Goal: Information Seeking & Learning: Learn about a topic

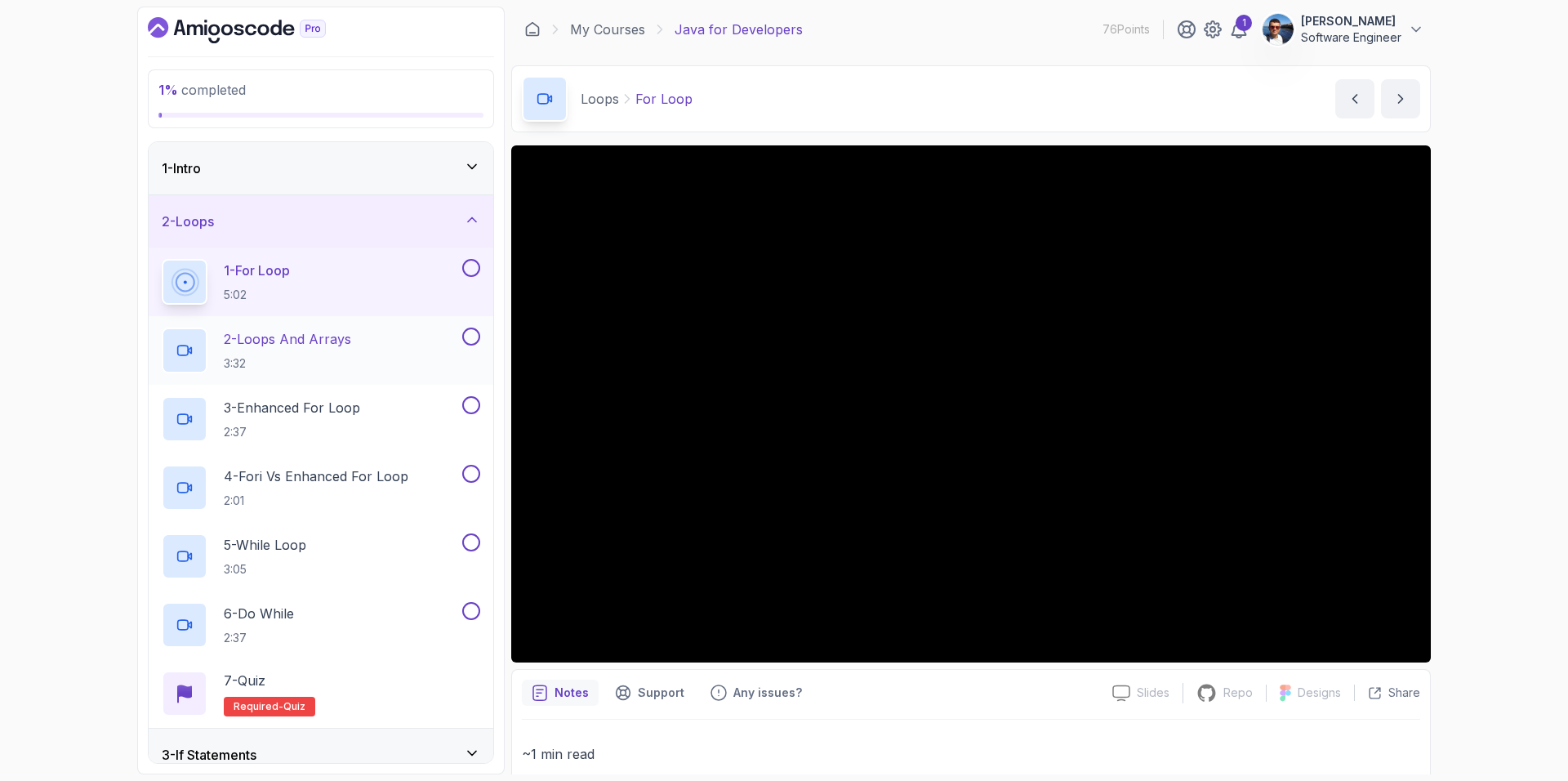
click at [473, 336] on button at bounding box center [471, 336] width 18 height 18
click at [478, 260] on div at bounding box center [469, 267] width 21 height 18
click at [469, 269] on button at bounding box center [471, 267] width 18 height 18
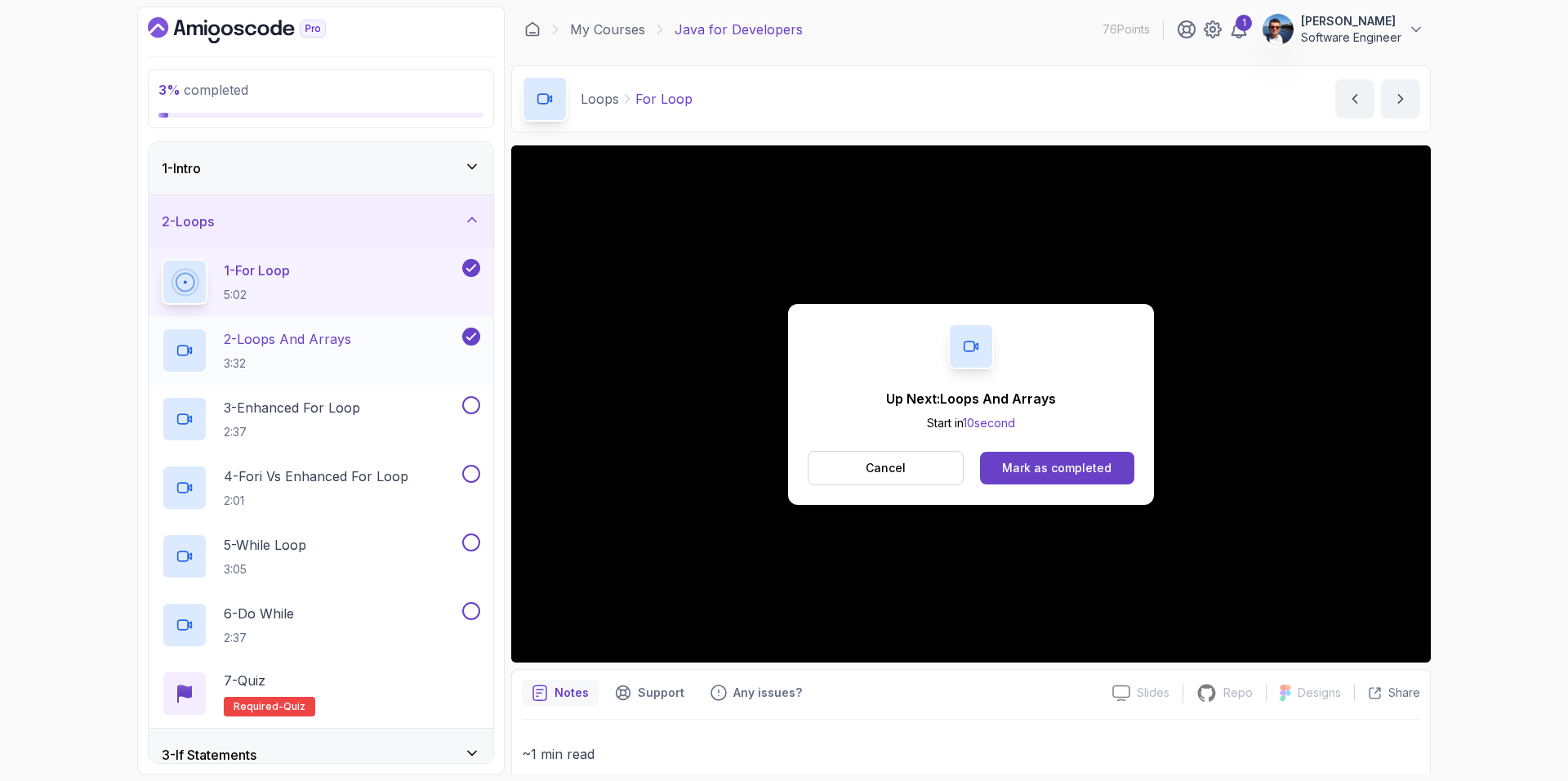
click at [396, 340] on div "2 - Loops And Arrays 3:32" at bounding box center [311, 351] width 297 height 45
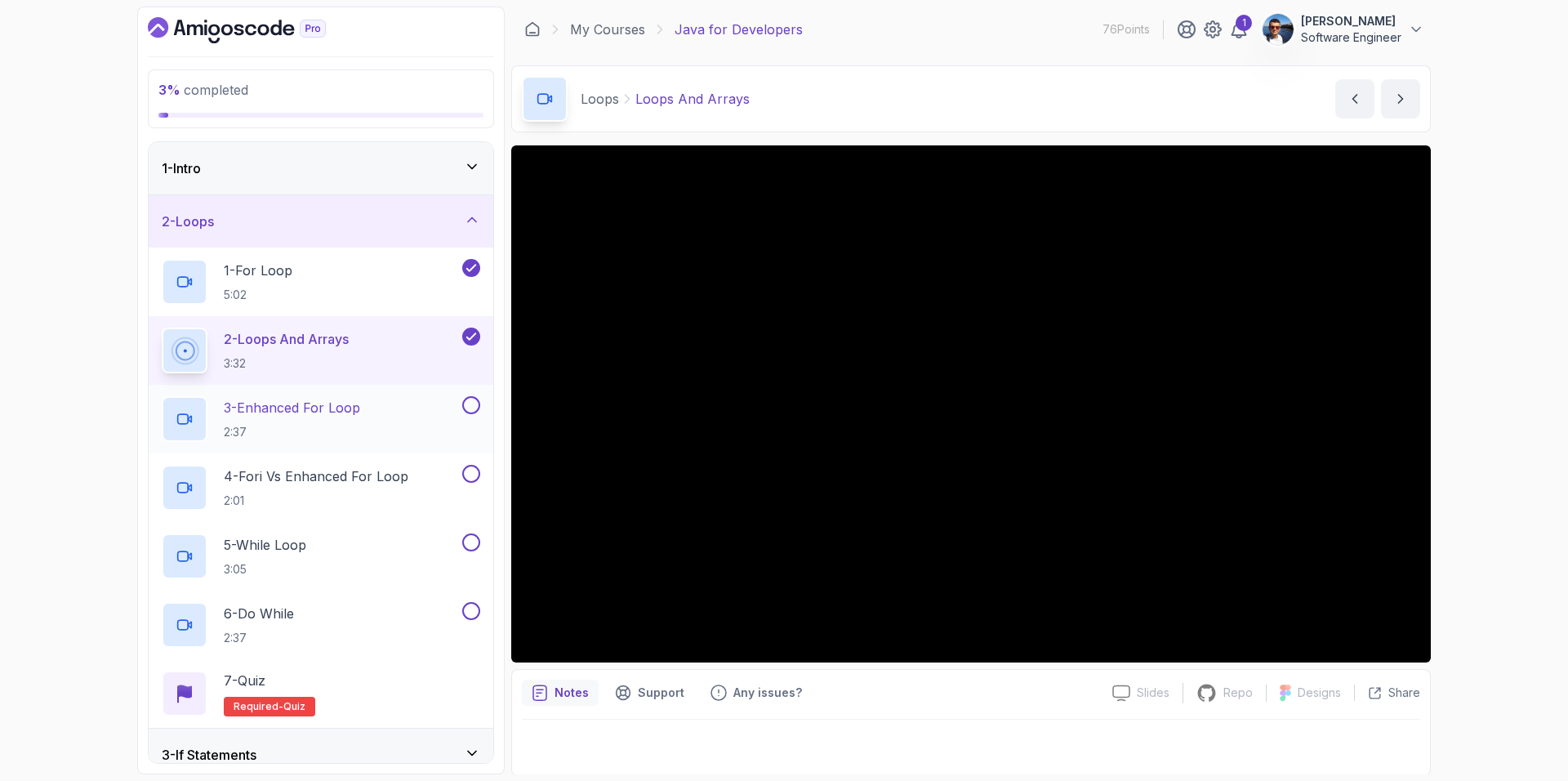
click at [339, 407] on p "3 - Enhanced For Loop" at bounding box center [292, 408] width 136 height 20
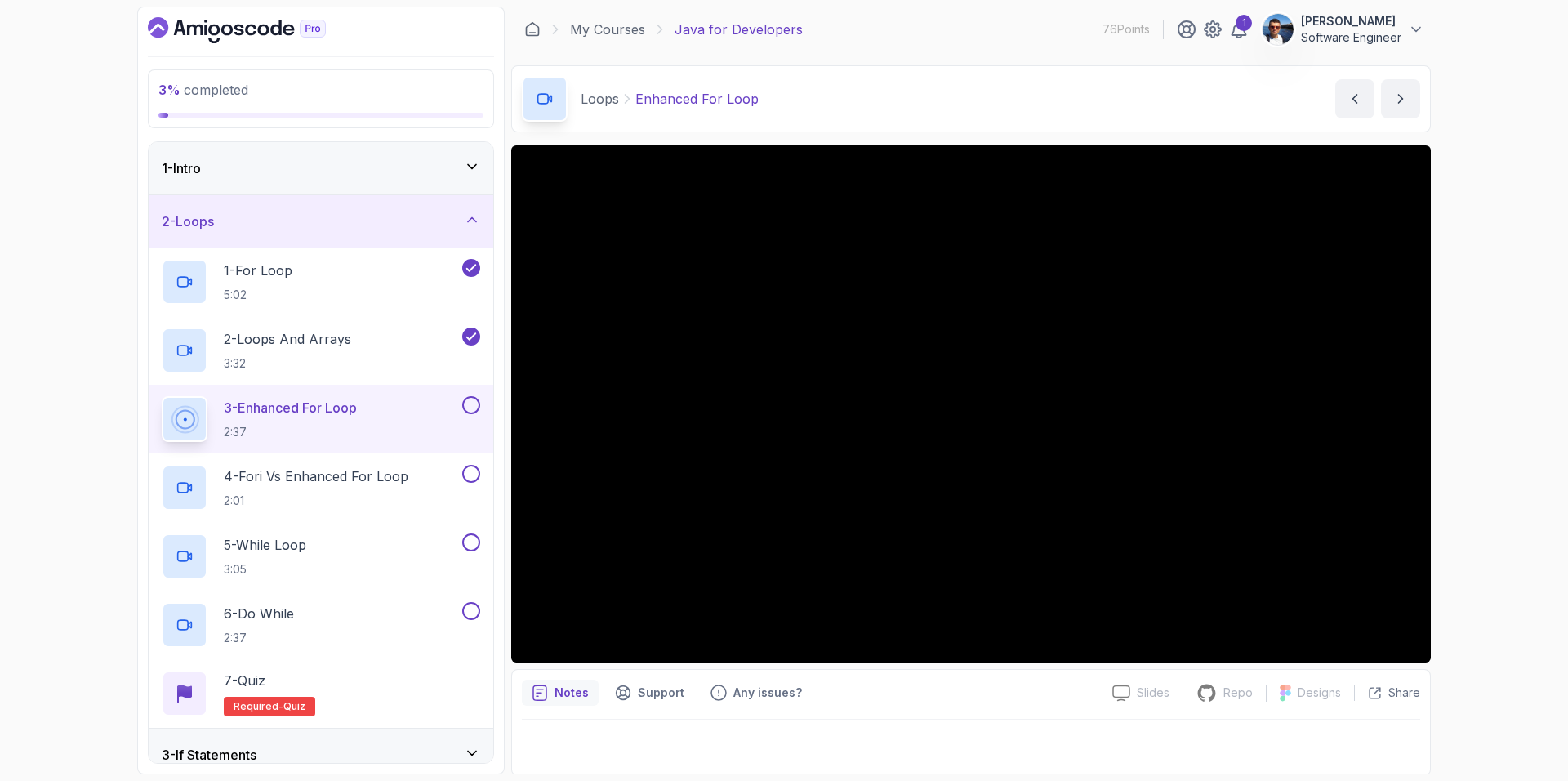
click at [472, 407] on button at bounding box center [471, 405] width 18 height 18
click at [420, 485] on div "4 - Fori vs Enhanced For Loop 2:01" at bounding box center [311, 487] width 297 height 45
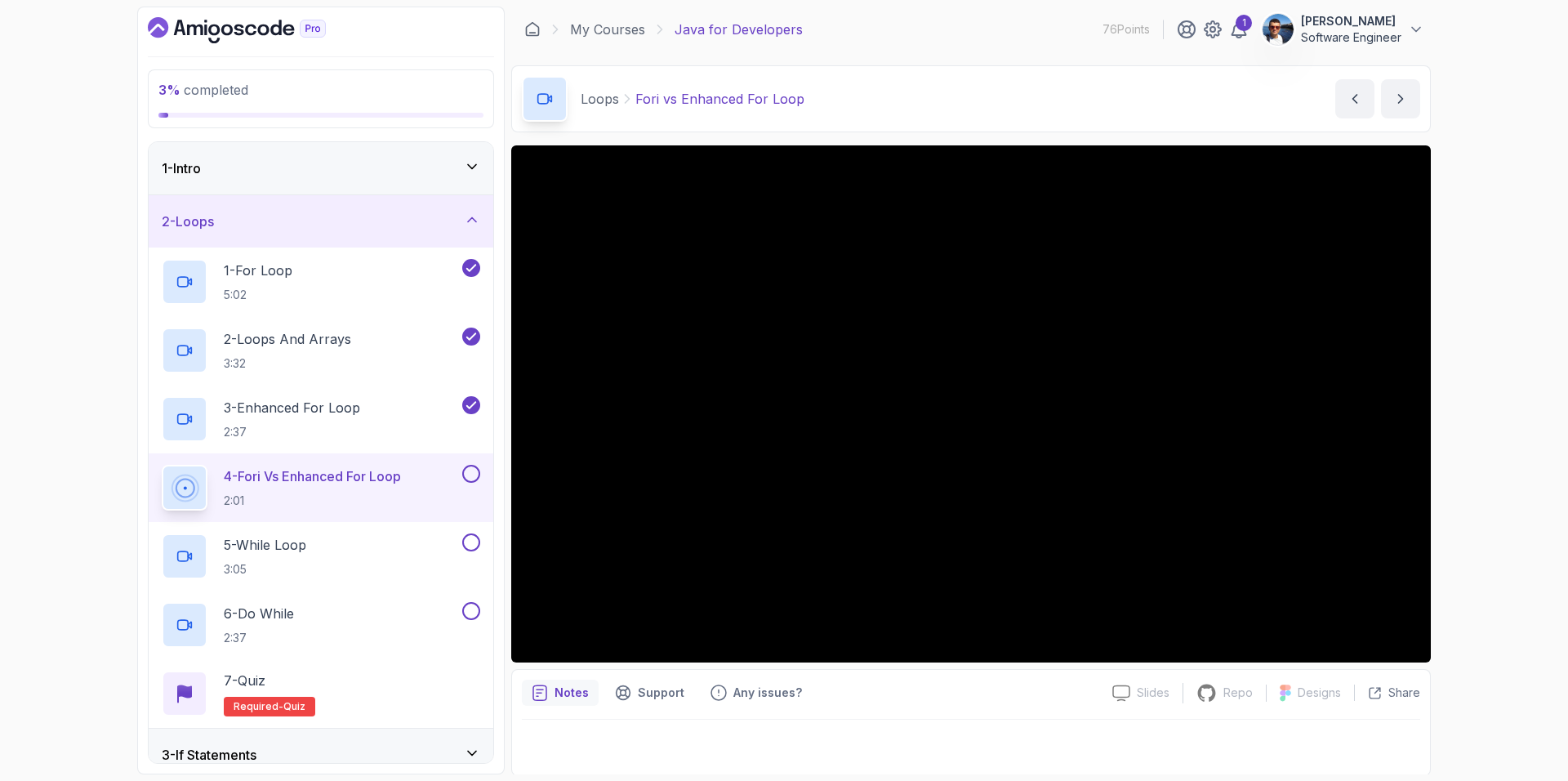
click at [474, 471] on button at bounding box center [471, 473] width 18 height 18
click at [380, 544] on div "5 - While Loop 3:05" at bounding box center [311, 556] width 297 height 45
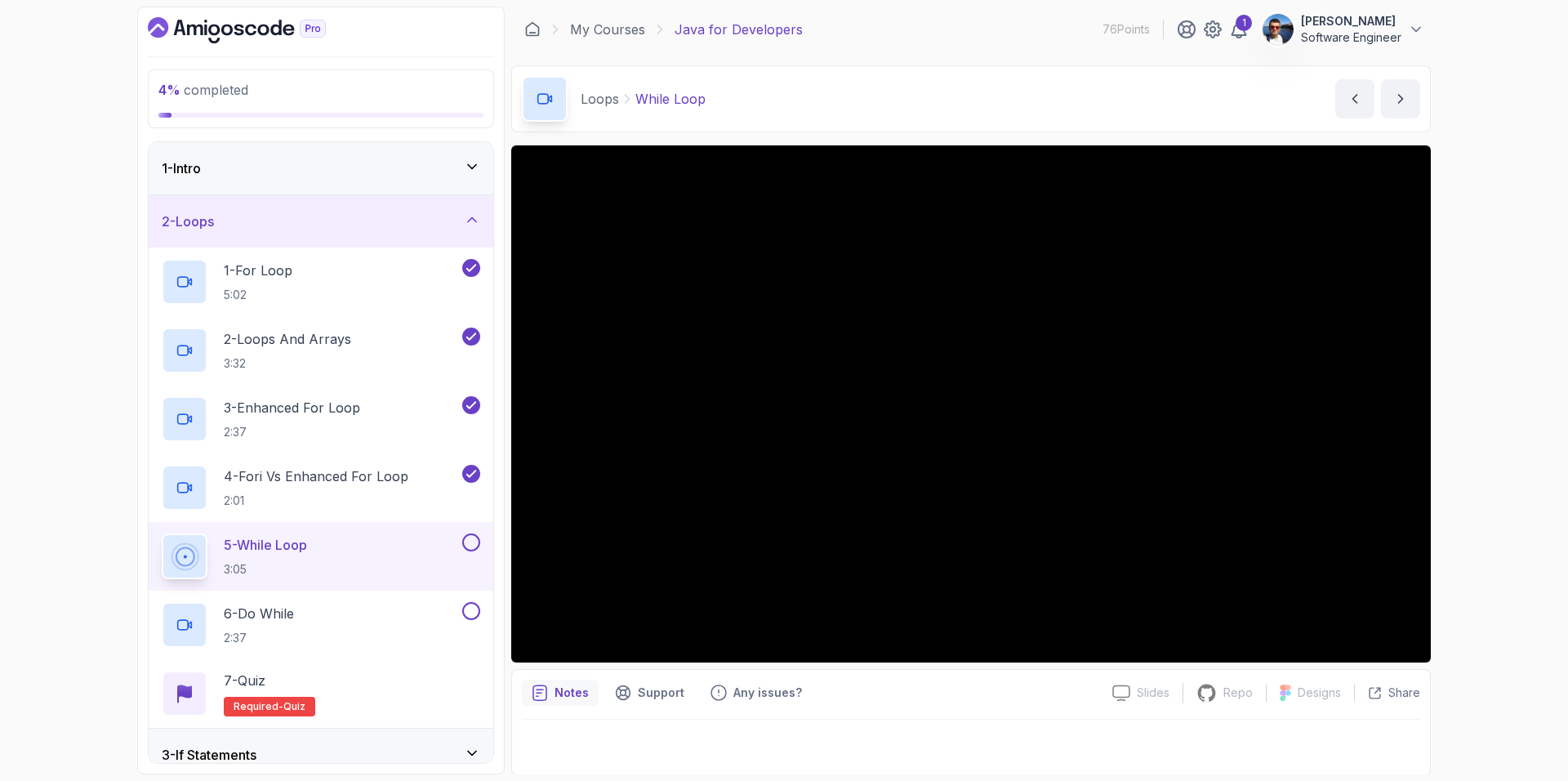
click at [471, 541] on button at bounding box center [471, 542] width 18 height 18
click at [335, 620] on div "6 - Do While 2:37" at bounding box center [311, 625] width 297 height 45
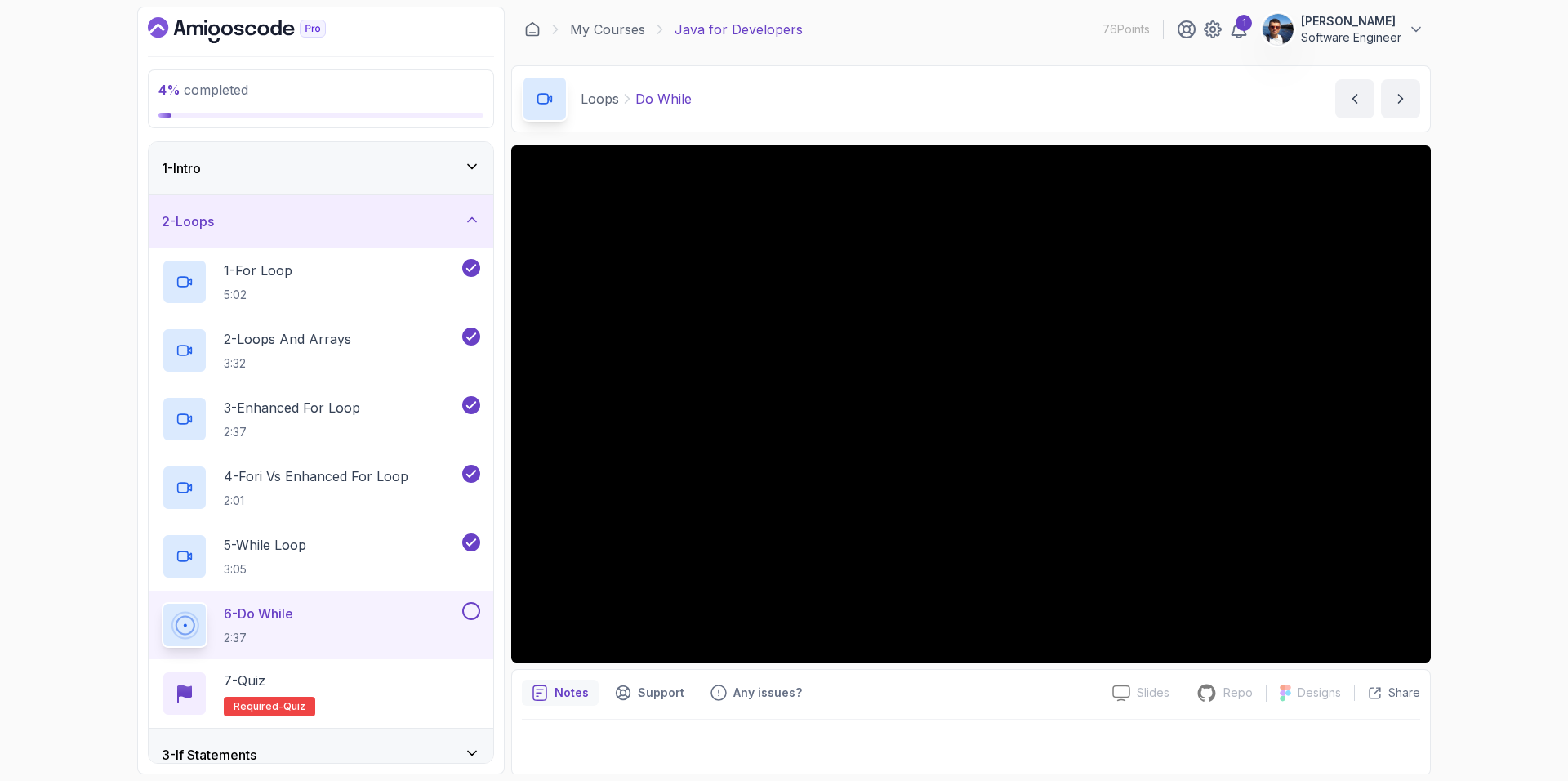
click at [466, 612] on button at bounding box center [471, 610] width 18 height 18
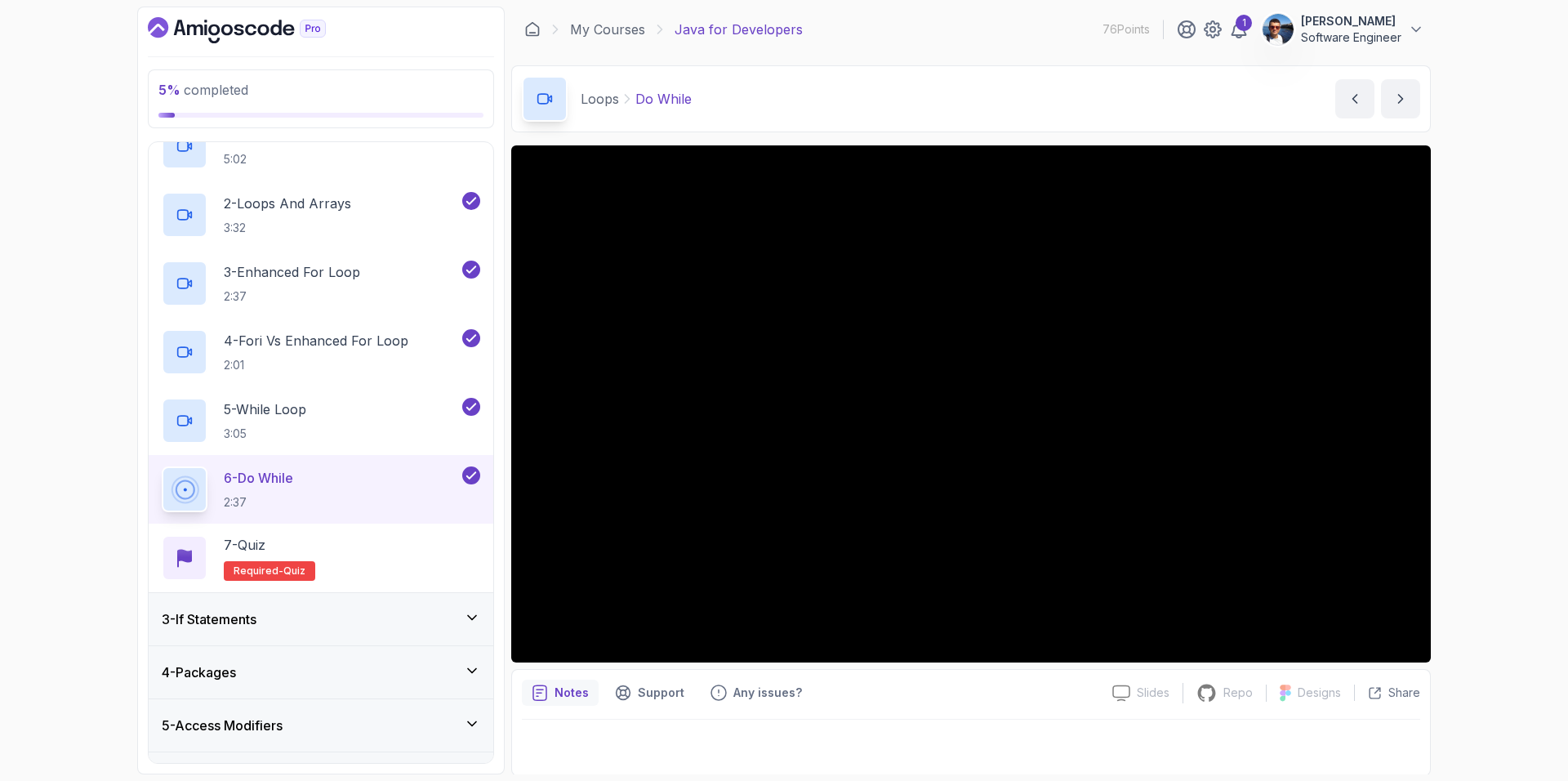
scroll to position [136, 0]
click at [404, 558] on div "7 - Quiz Required- quiz" at bounding box center [321, 557] width 318 height 45
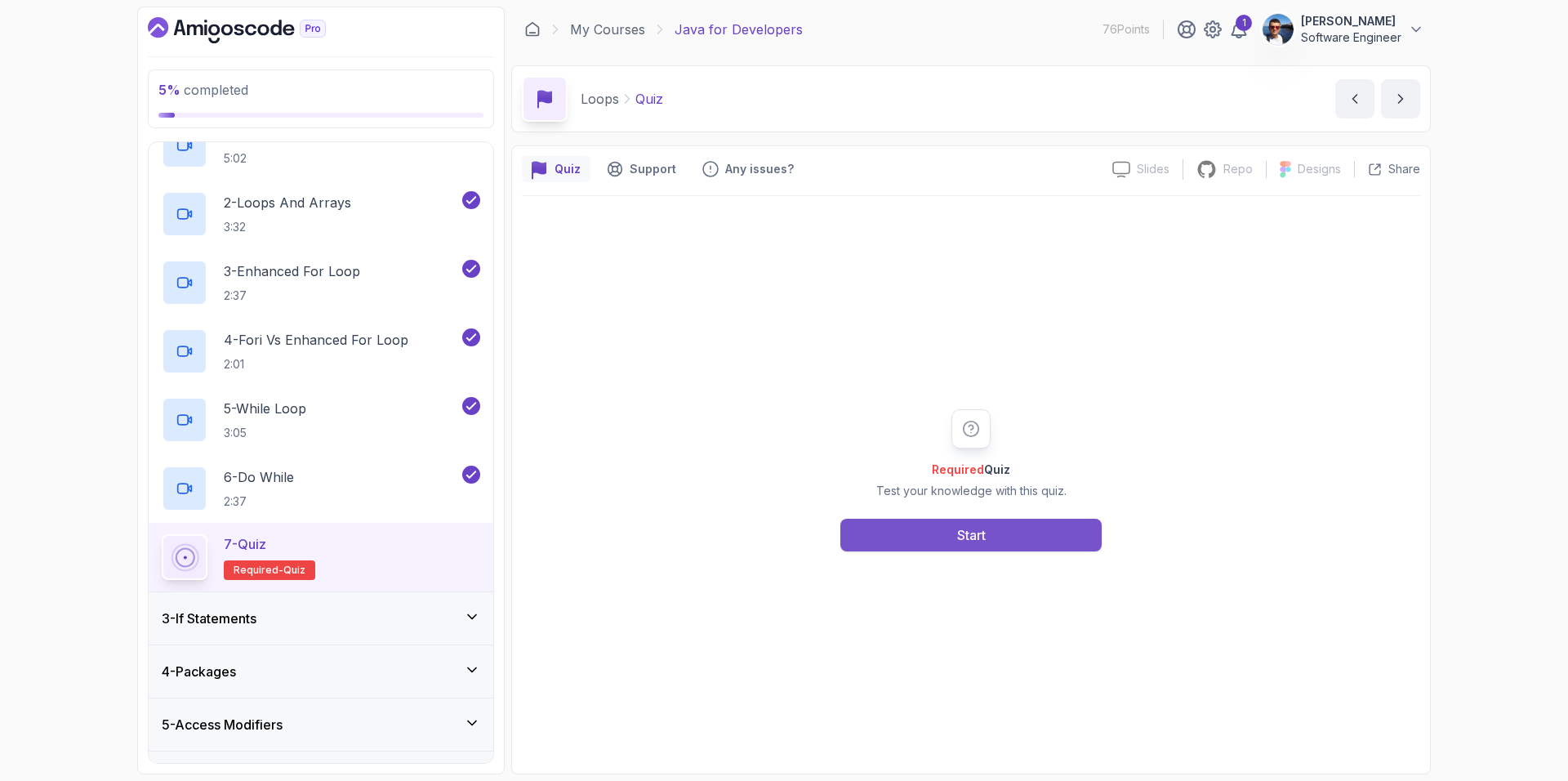
click at [980, 538] on div "Start" at bounding box center [971, 535] width 28 height 20
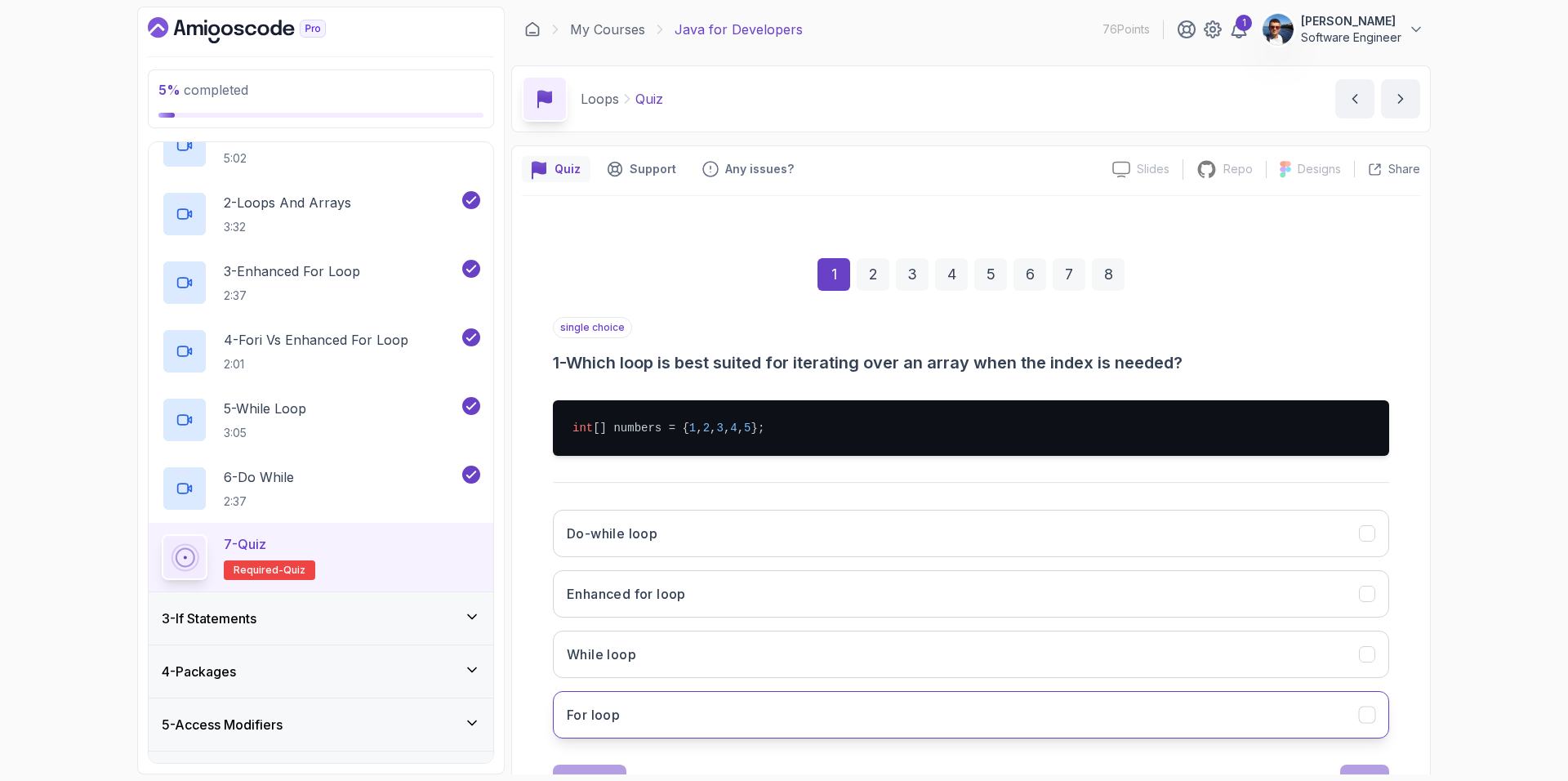
click at [852, 714] on button "For loop" at bounding box center [971, 715] width 837 height 47
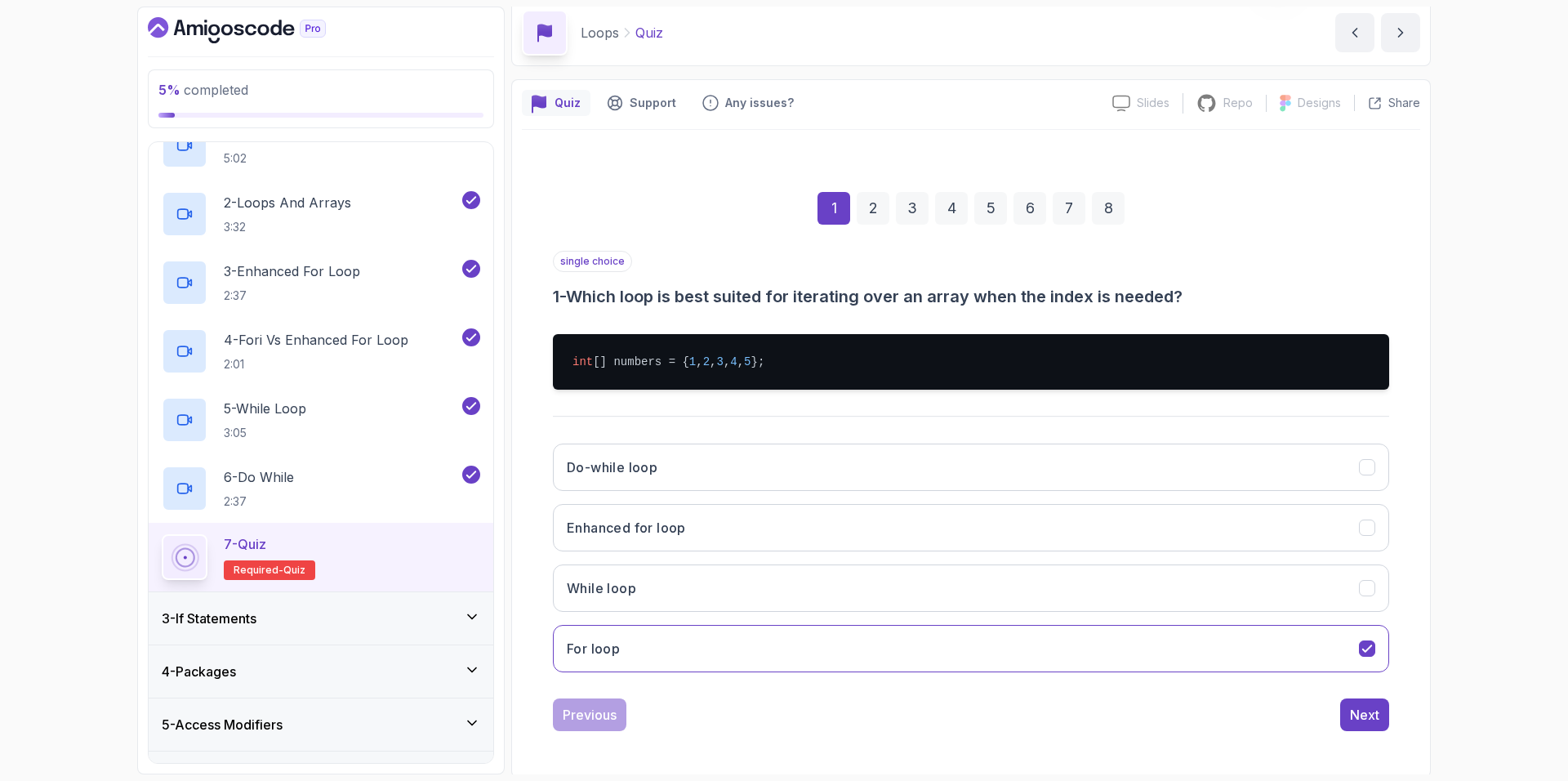
scroll to position [69, 0]
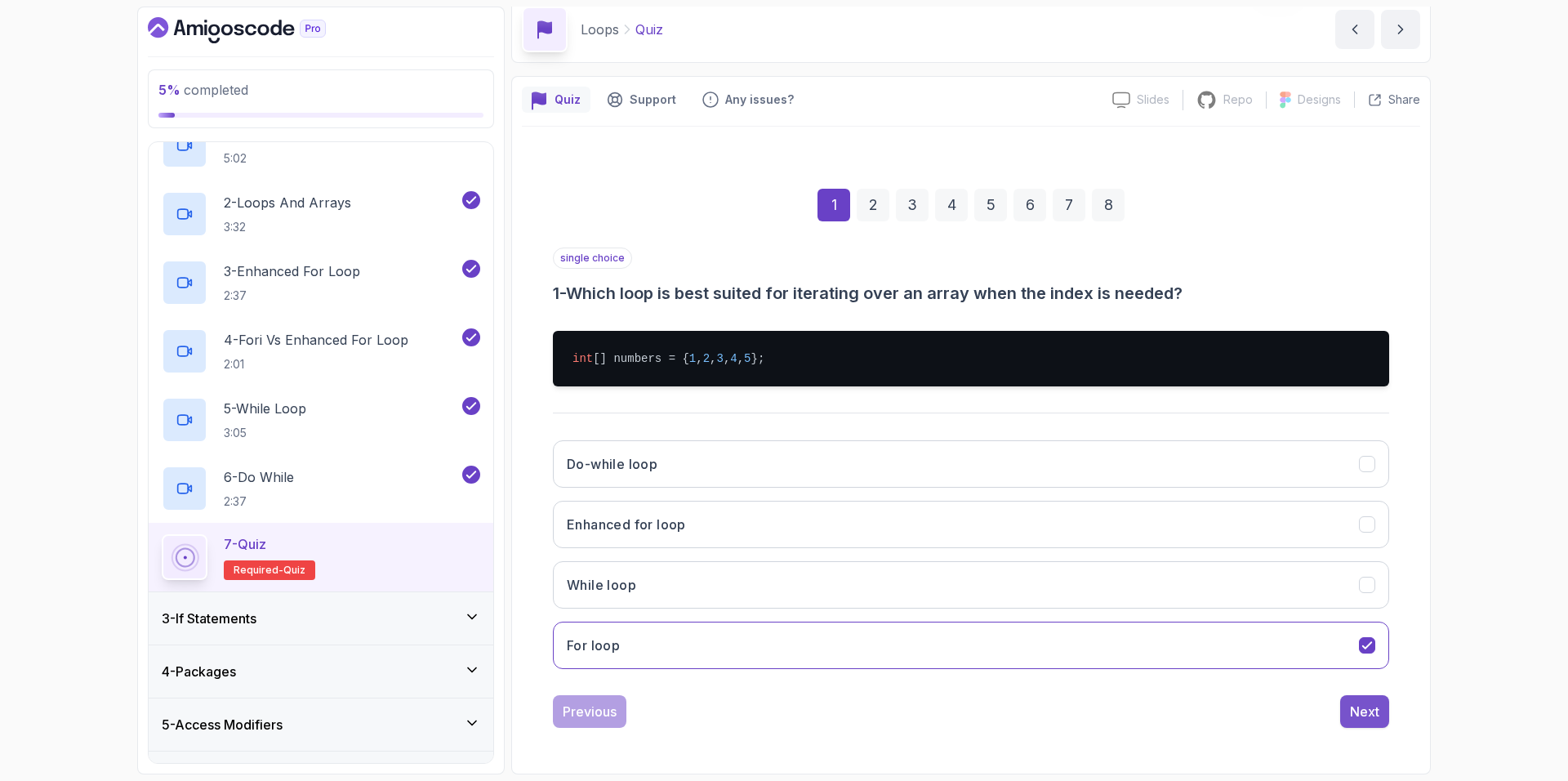
click at [1361, 715] on div "Next" at bounding box center [1364, 711] width 29 height 20
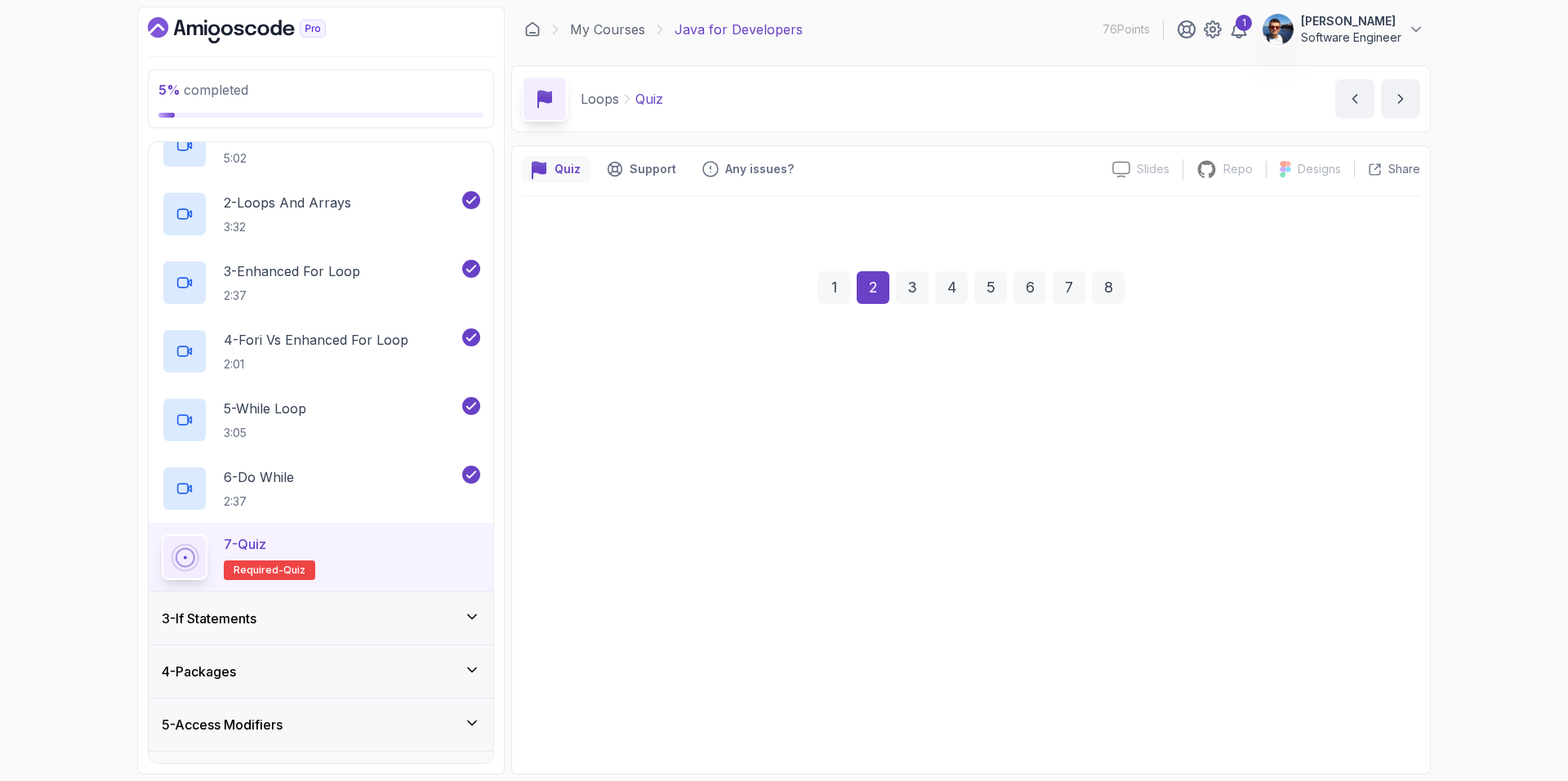
scroll to position [0, 0]
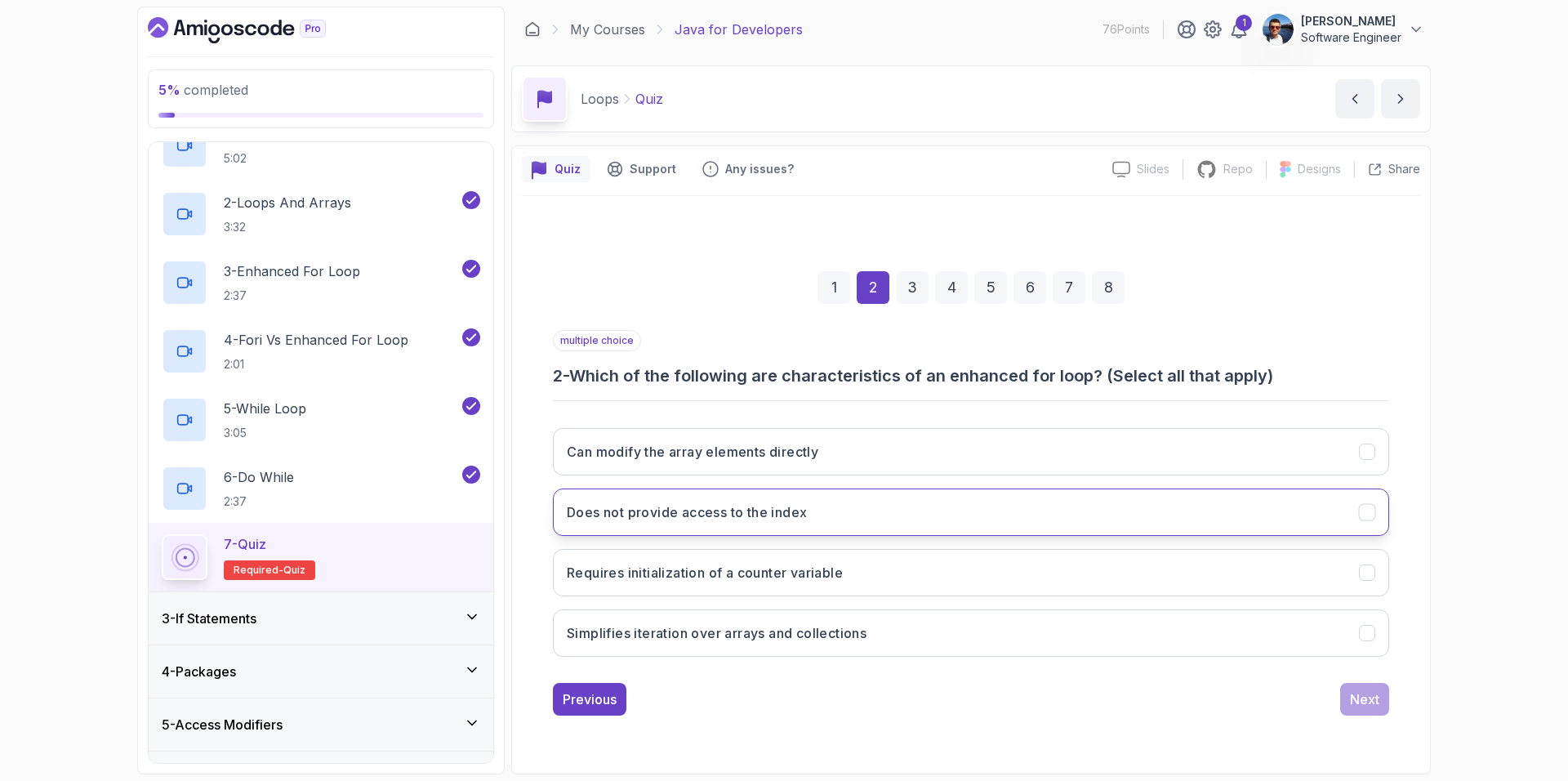
click at [1369, 514] on icon "Does not provide access to the index" at bounding box center [1367, 512] width 15 height 15
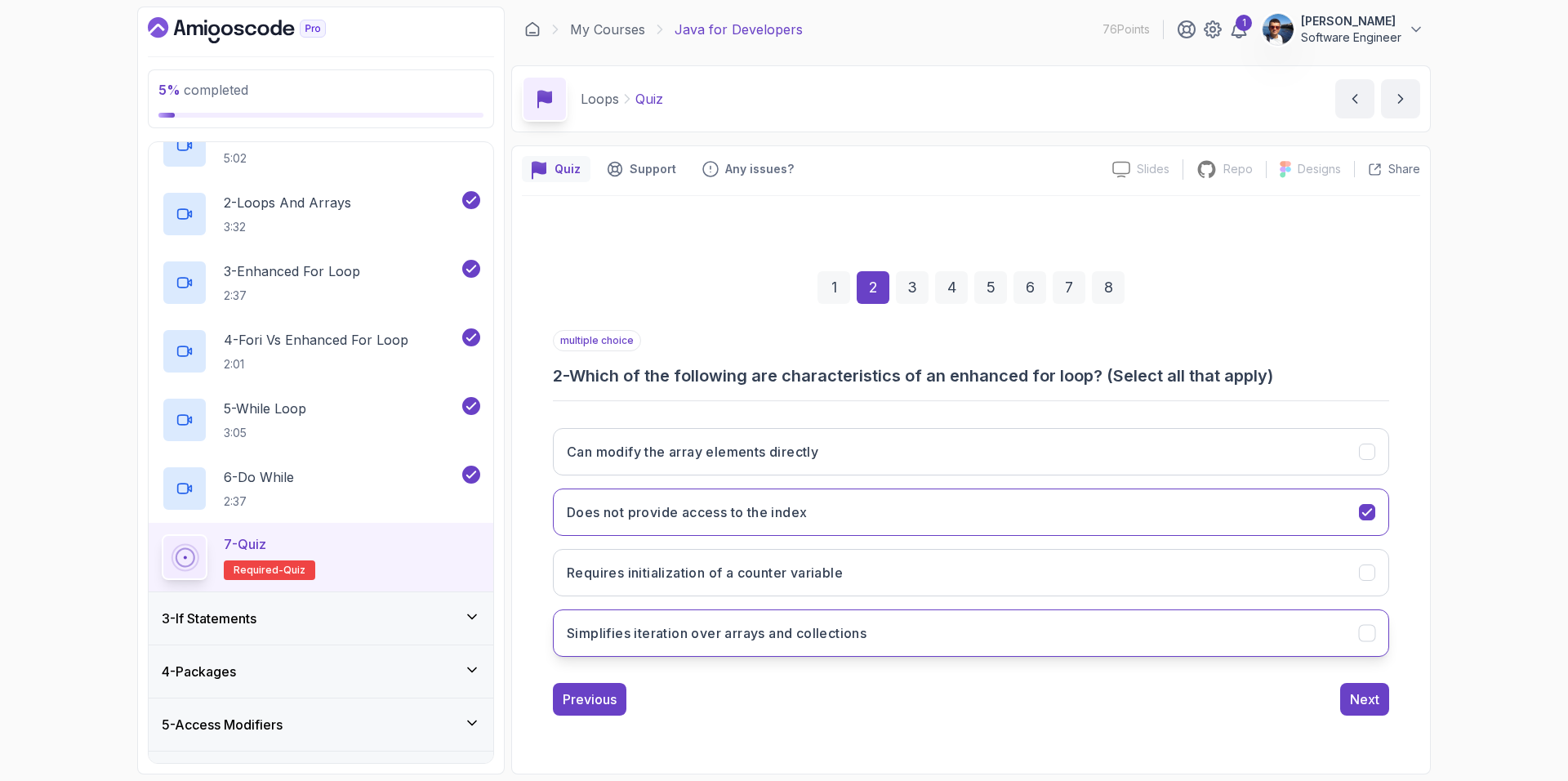
click at [1370, 635] on icon "Simplifies iteration over arrays and collections" at bounding box center [1367, 632] width 15 height 15
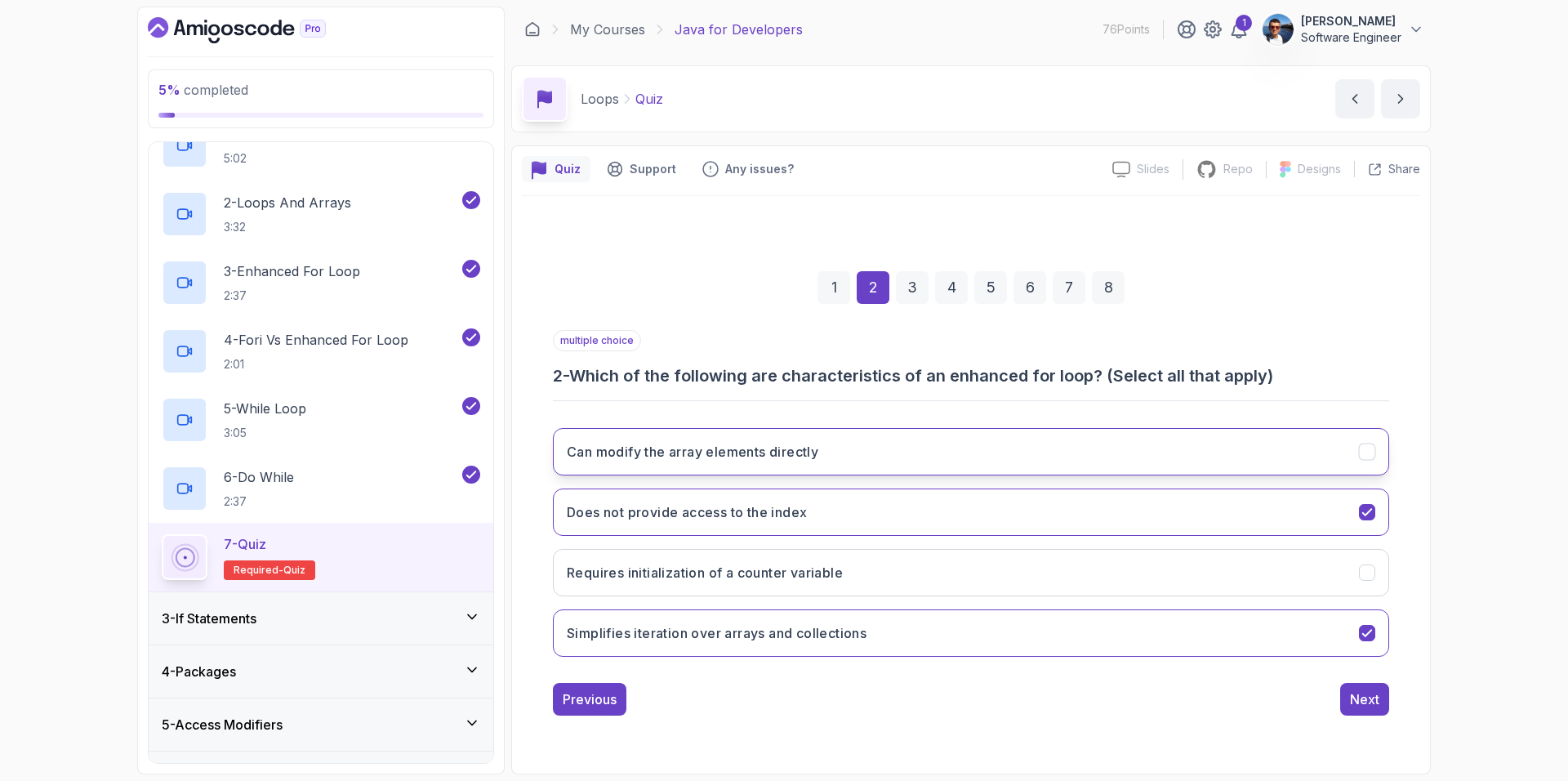
click at [1364, 454] on icon "Can modify the array elements directly" at bounding box center [1366, 451] width 9 height 7
click at [1369, 700] on div "Next" at bounding box center [1364, 699] width 29 height 20
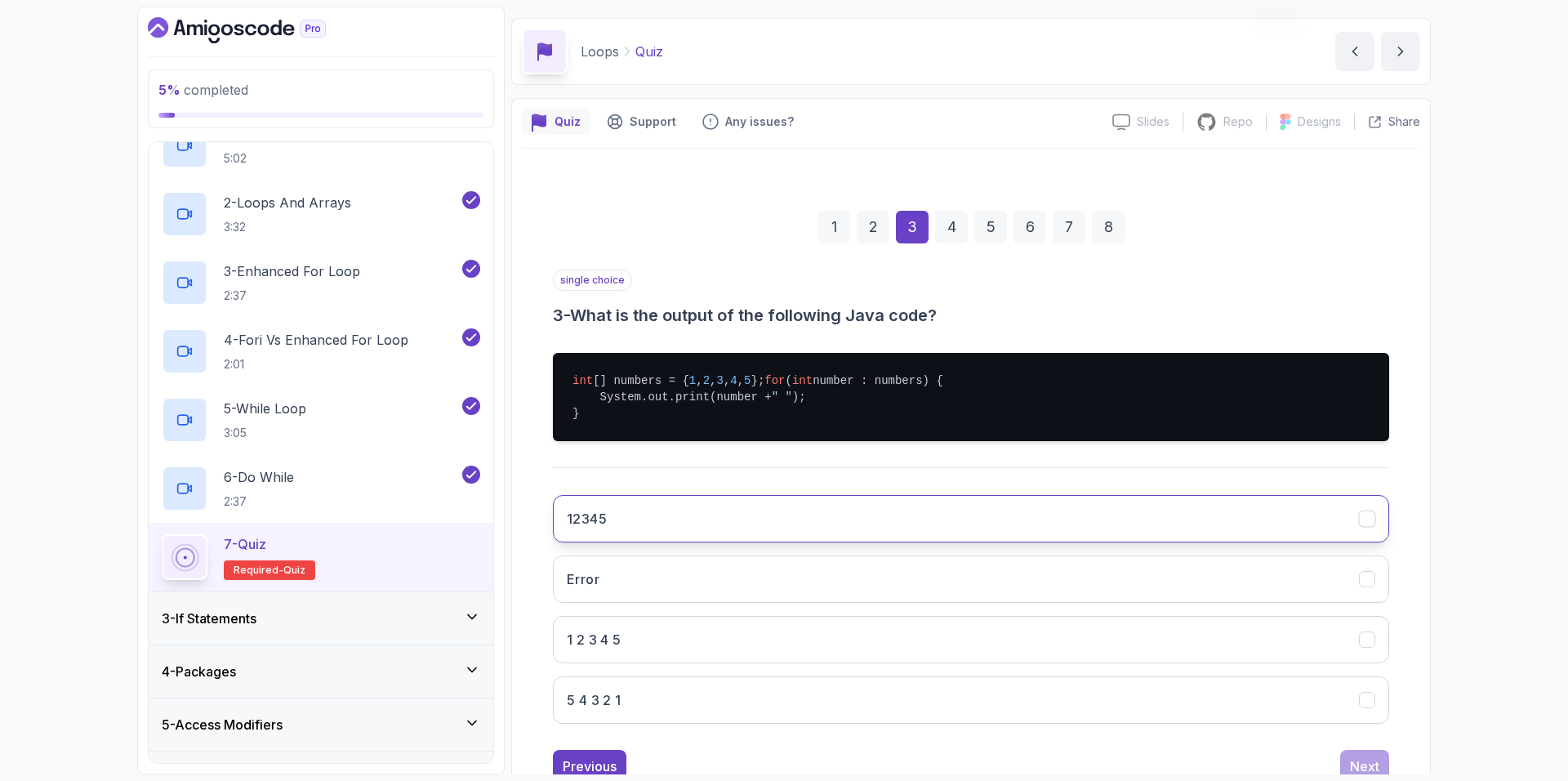
scroll to position [118, 0]
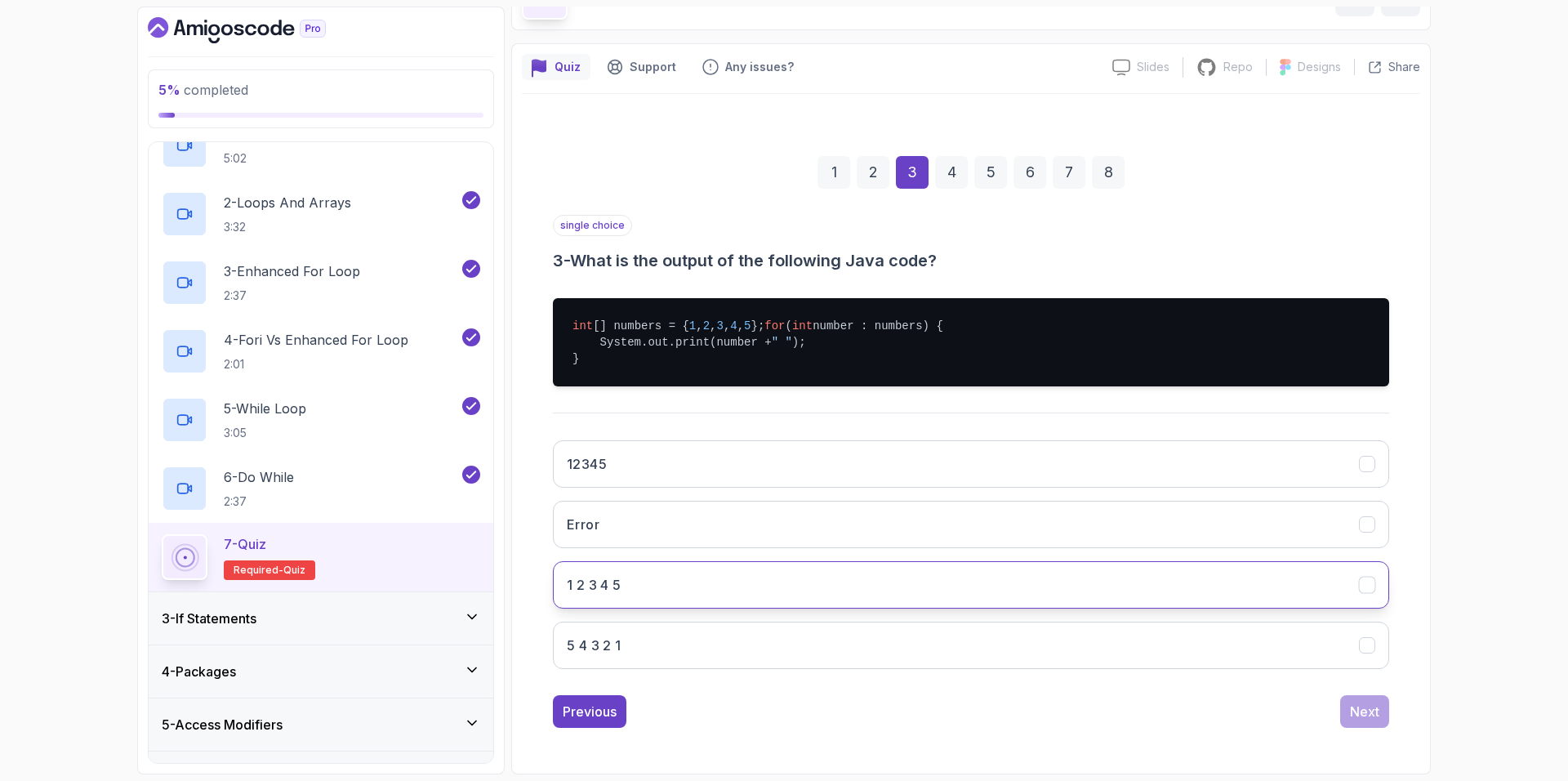
click at [676, 586] on button "1 2 3 4 5" at bounding box center [971, 585] width 837 height 47
click at [1364, 707] on div "Next" at bounding box center [1364, 711] width 29 height 20
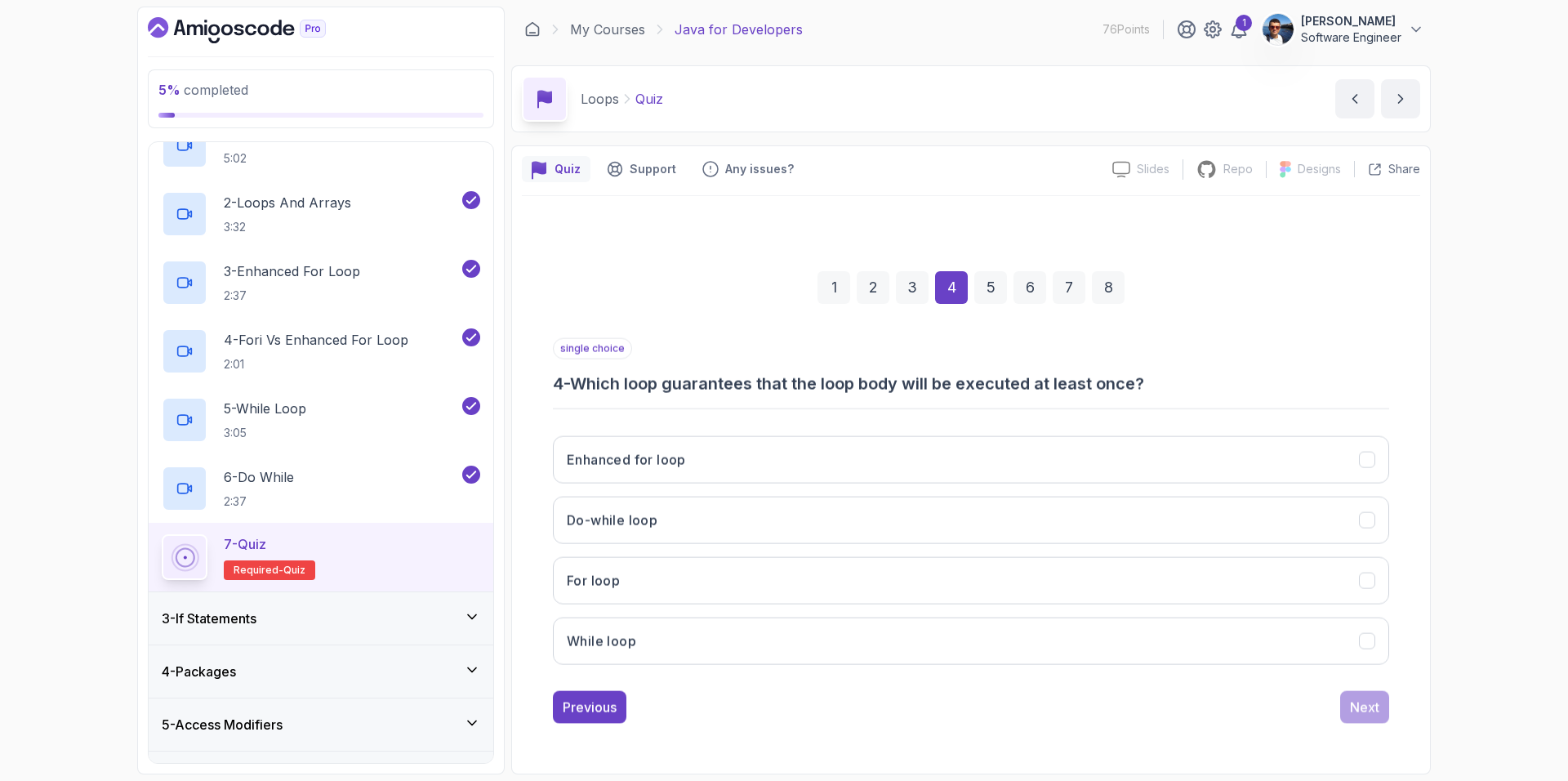
scroll to position [0, 0]
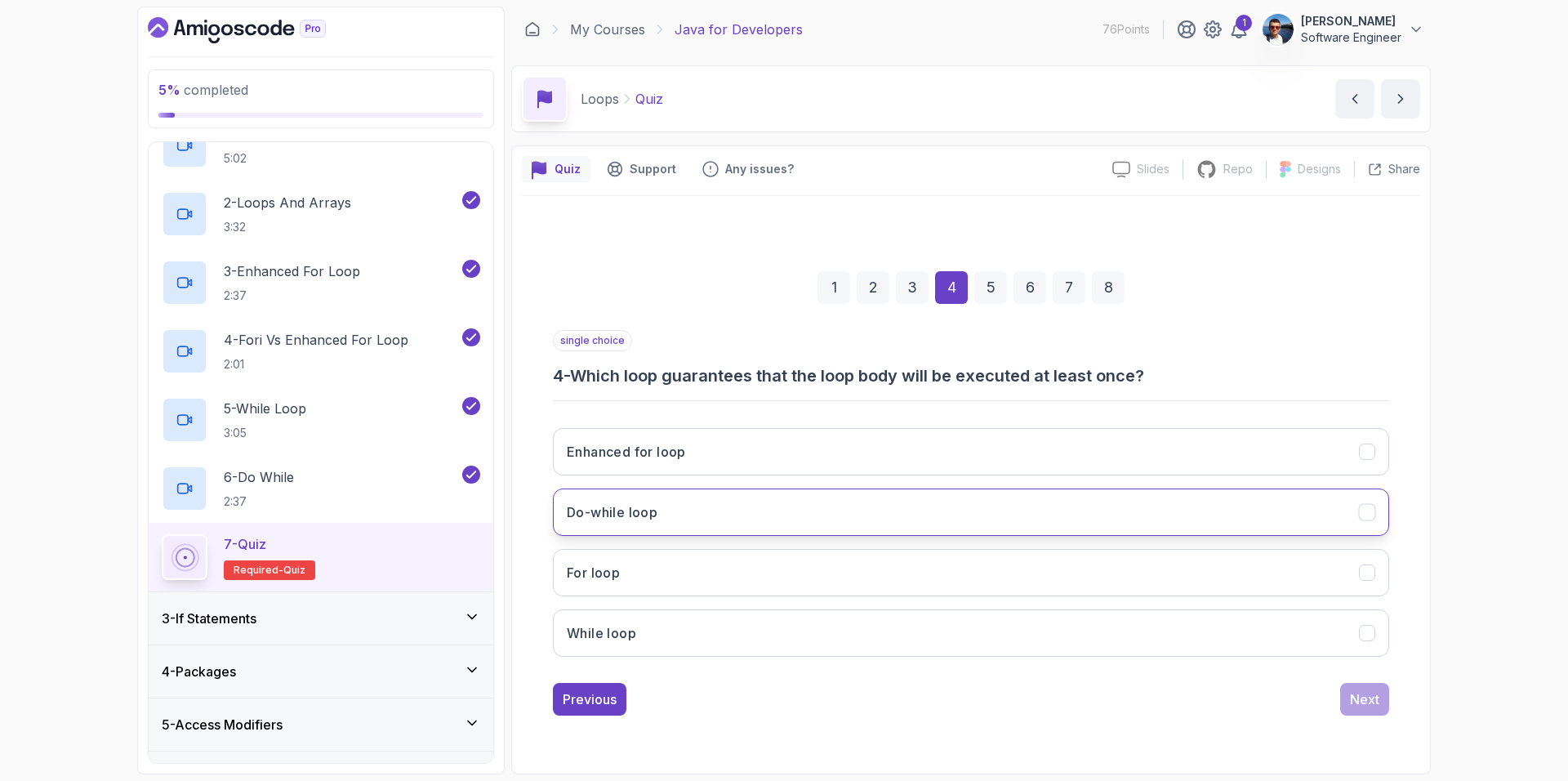
click at [1376, 506] on div "Do-while loop" at bounding box center [1367, 512] width 17 height 17
click at [1372, 697] on div "Next" at bounding box center [1364, 699] width 29 height 20
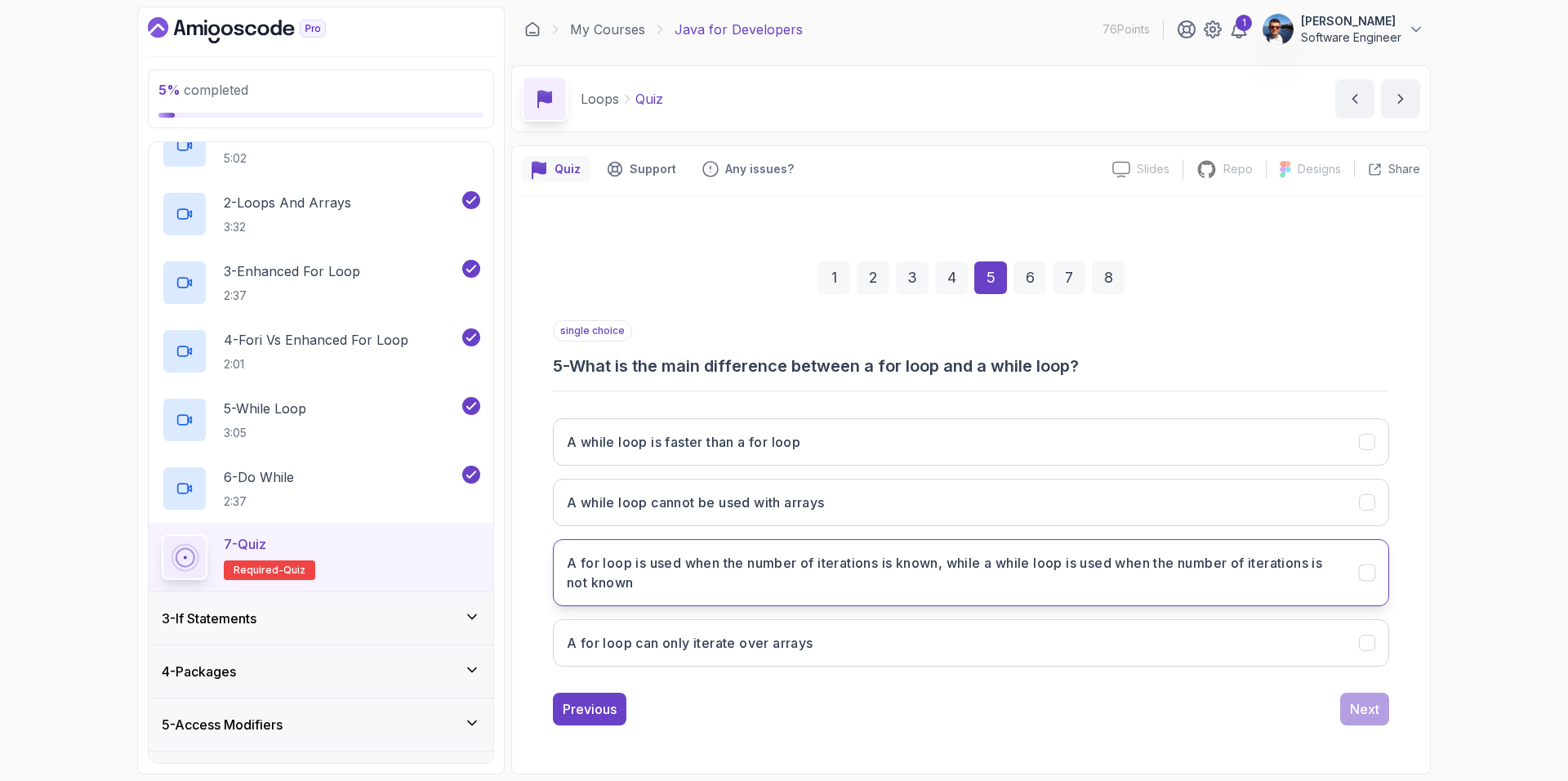
click at [1363, 581] on div "A for loop is used when the number of iterations is known, while a while loop i…" at bounding box center [1367, 572] width 17 height 17
click at [1367, 701] on div "Next" at bounding box center [1364, 709] width 29 height 20
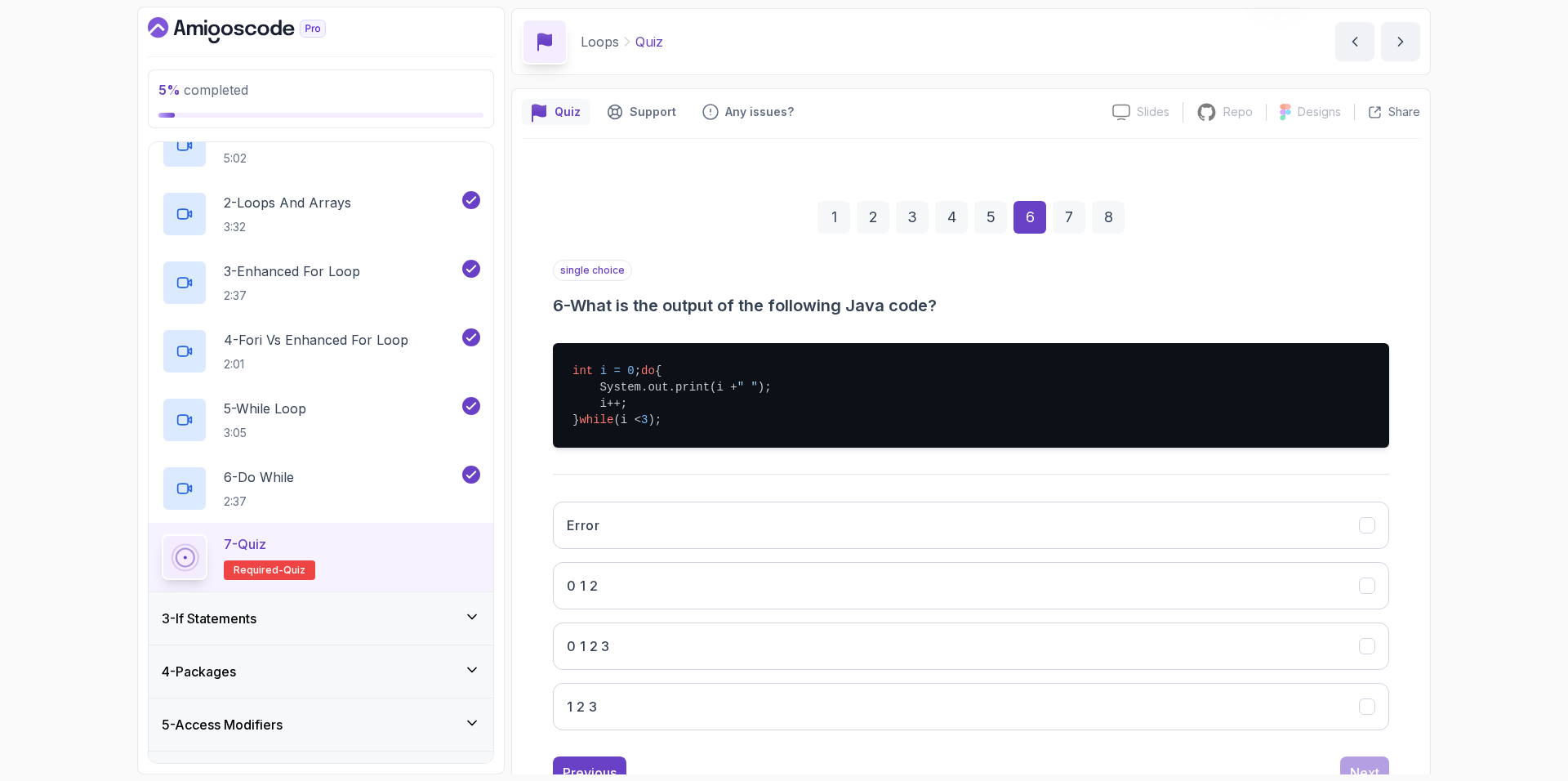
scroll to position [135, 0]
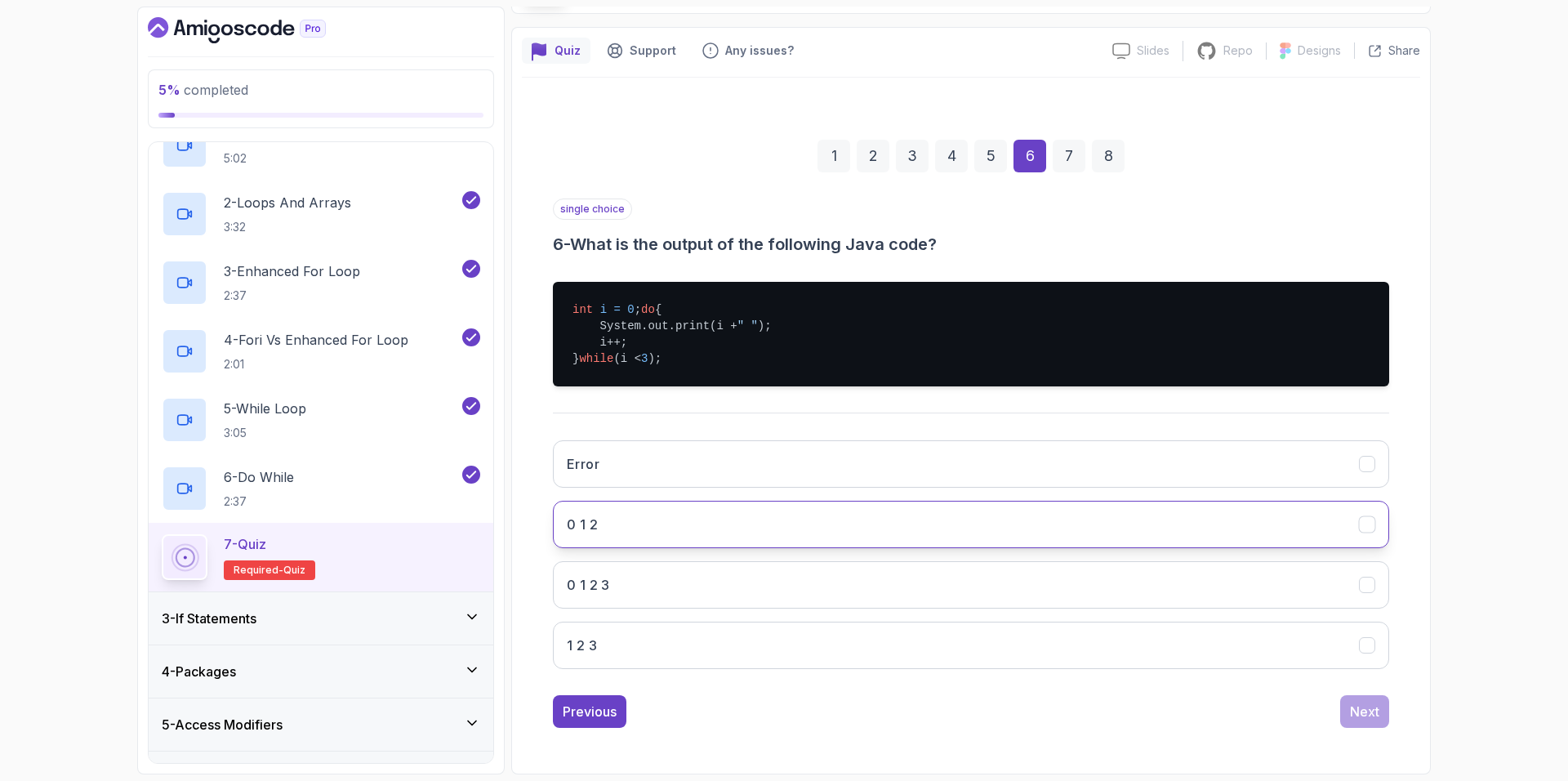
click at [875, 530] on button "0 1 2" at bounding box center [971, 524] width 837 height 47
click at [1360, 707] on div "Next" at bounding box center [1364, 711] width 29 height 20
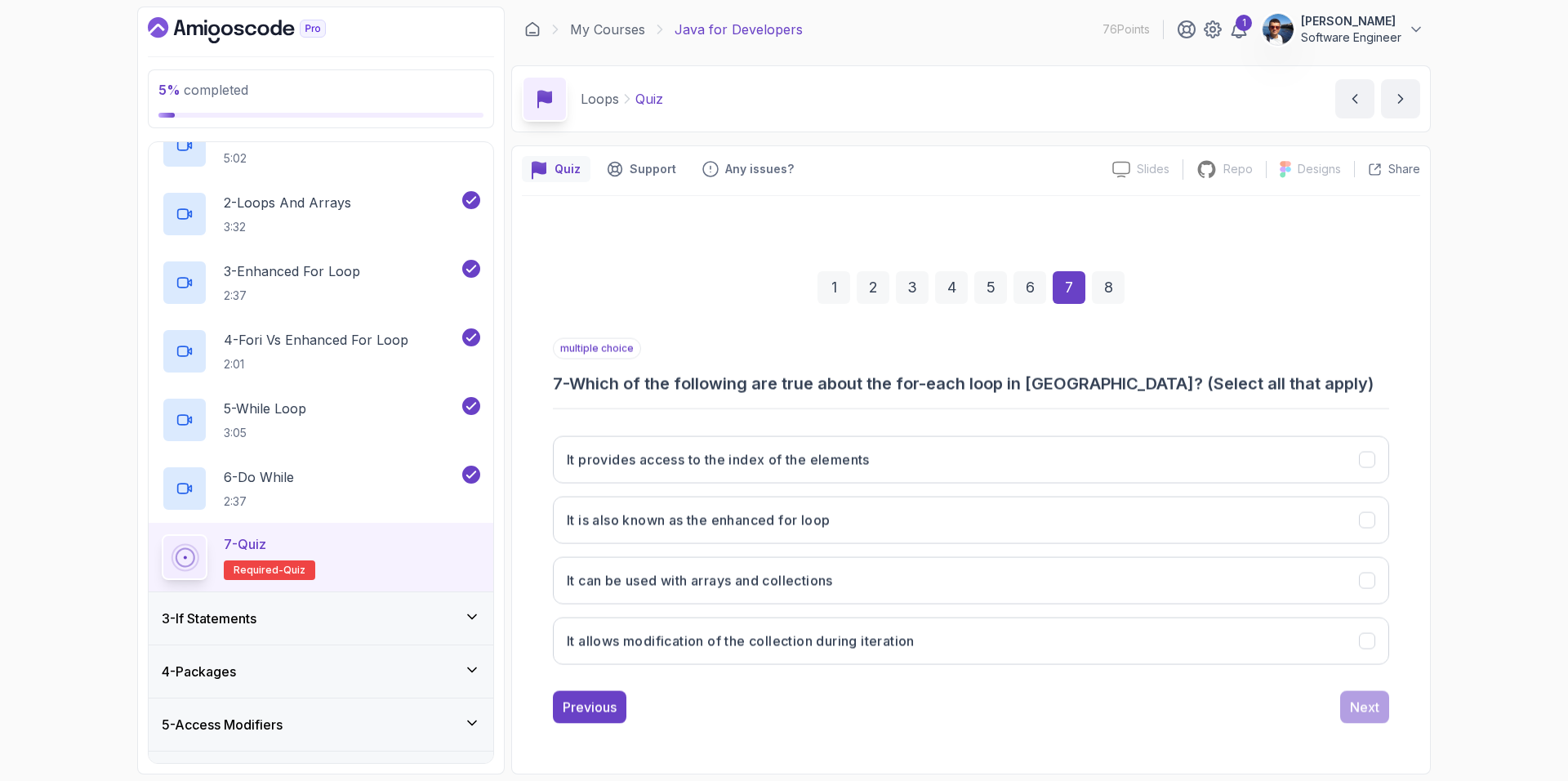
scroll to position [0, 0]
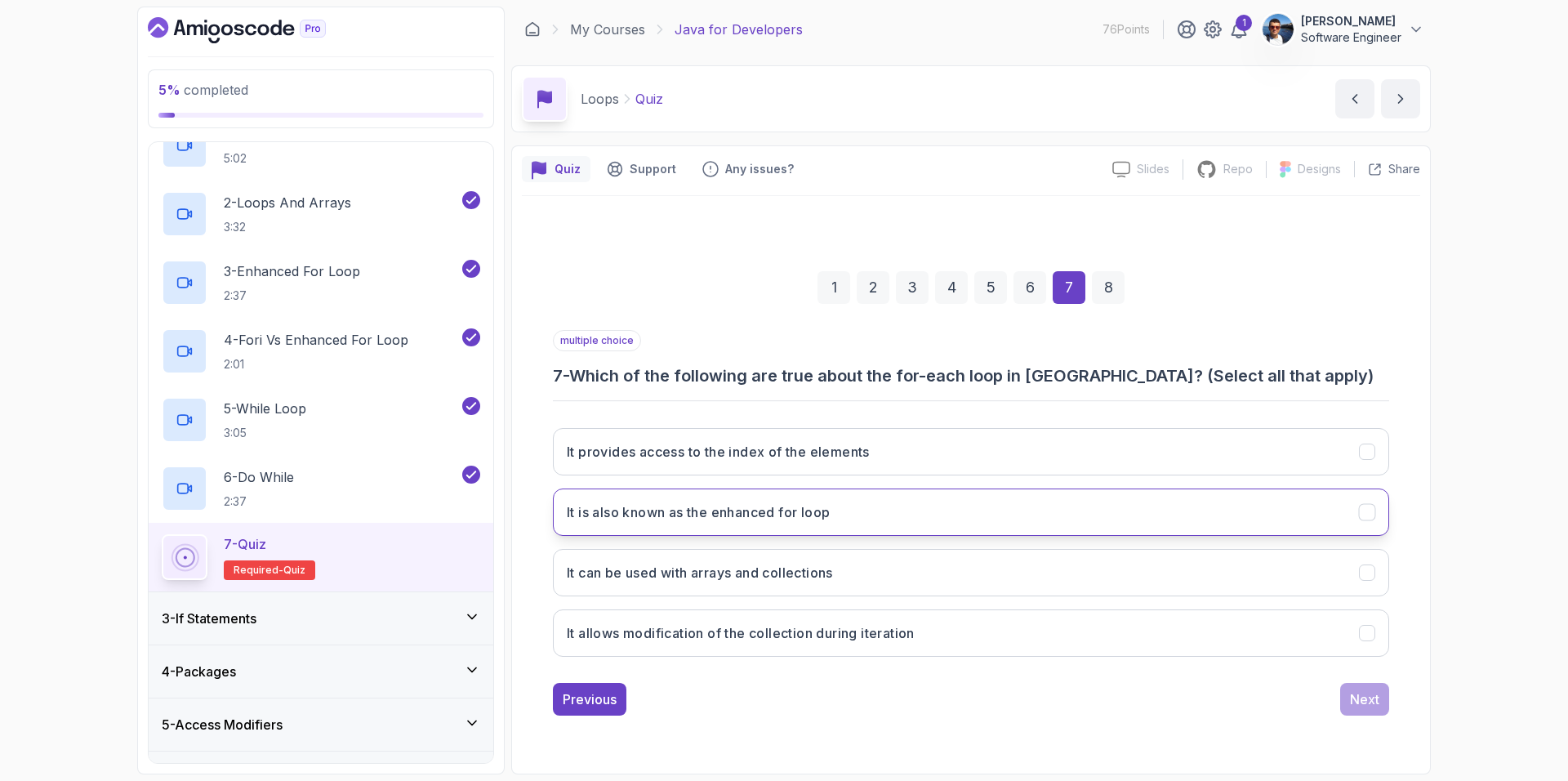
click at [1371, 515] on icon "It is also known as the enhanced for loop" at bounding box center [1367, 512] width 15 height 15
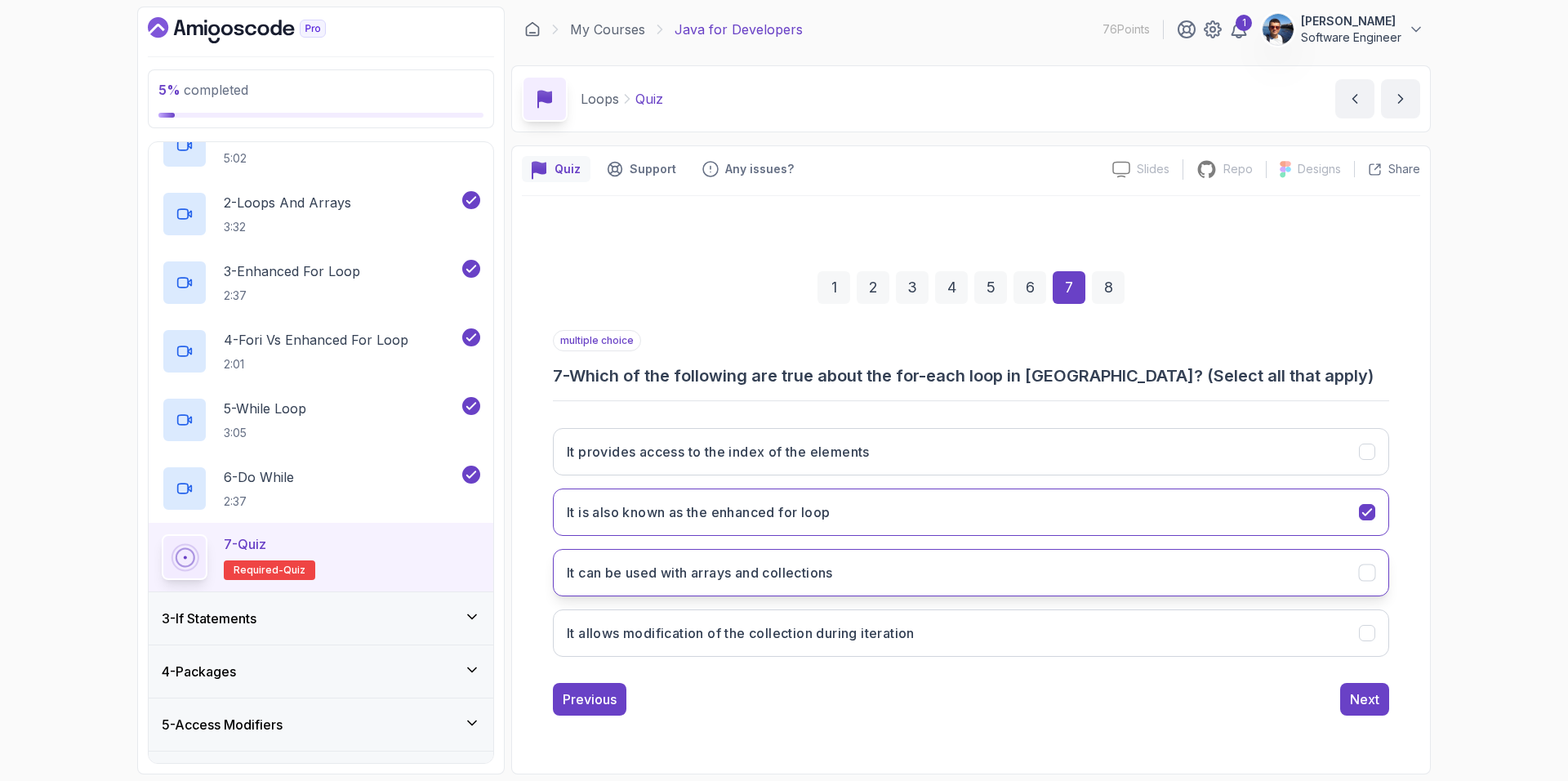
click at [1366, 571] on icon "It can be used with arrays and collections" at bounding box center [1367, 572] width 15 height 15
click at [1350, 696] on div "Next" at bounding box center [1364, 699] width 29 height 20
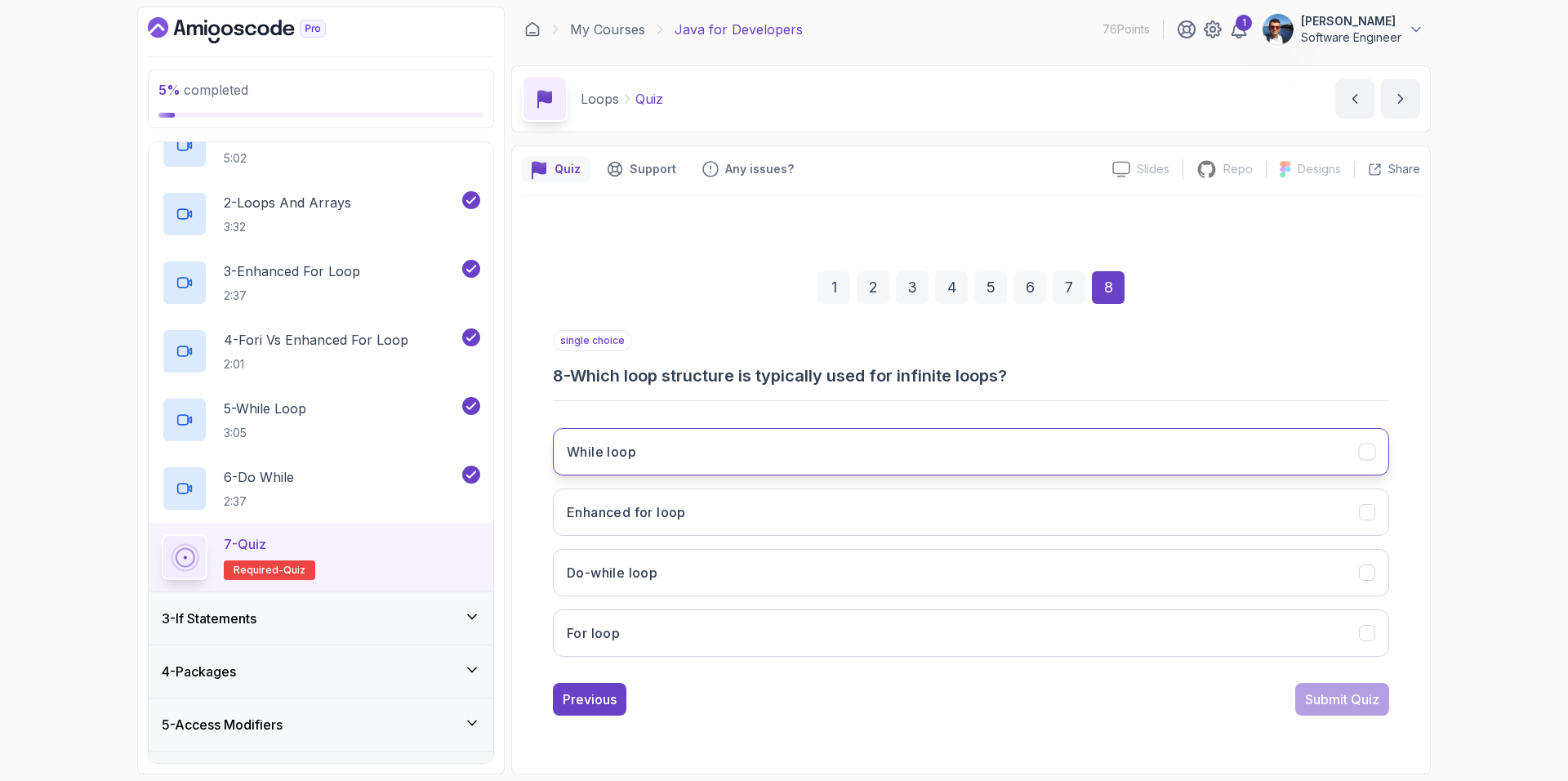
click at [1045, 441] on button "While loop" at bounding box center [971, 452] width 837 height 47
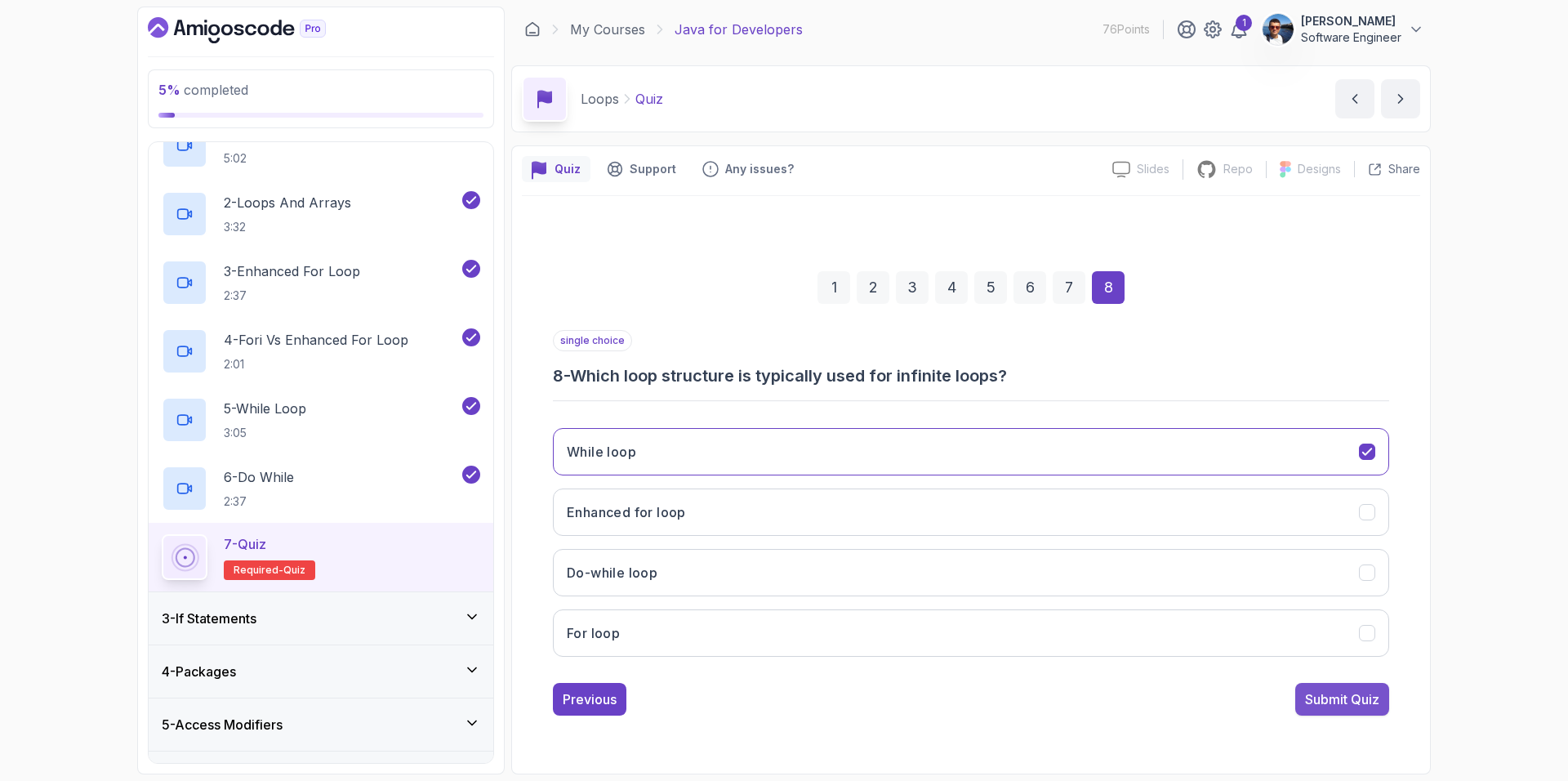
click at [1360, 703] on div "Submit Quiz" at bounding box center [1342, 699] width 74 height 20
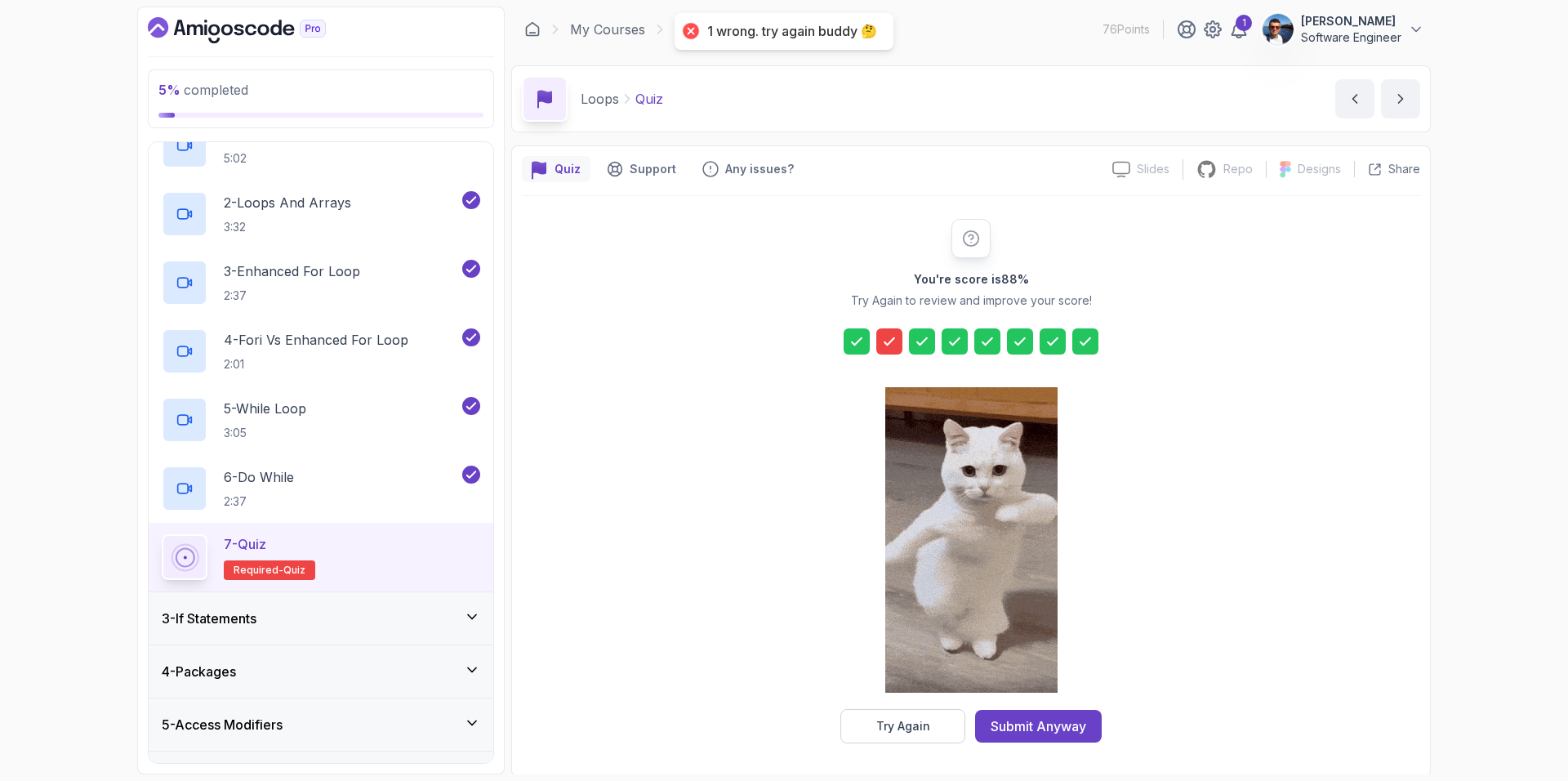
click at [891, 347] on icon at bounding box center [889, 341] width 16 height 16
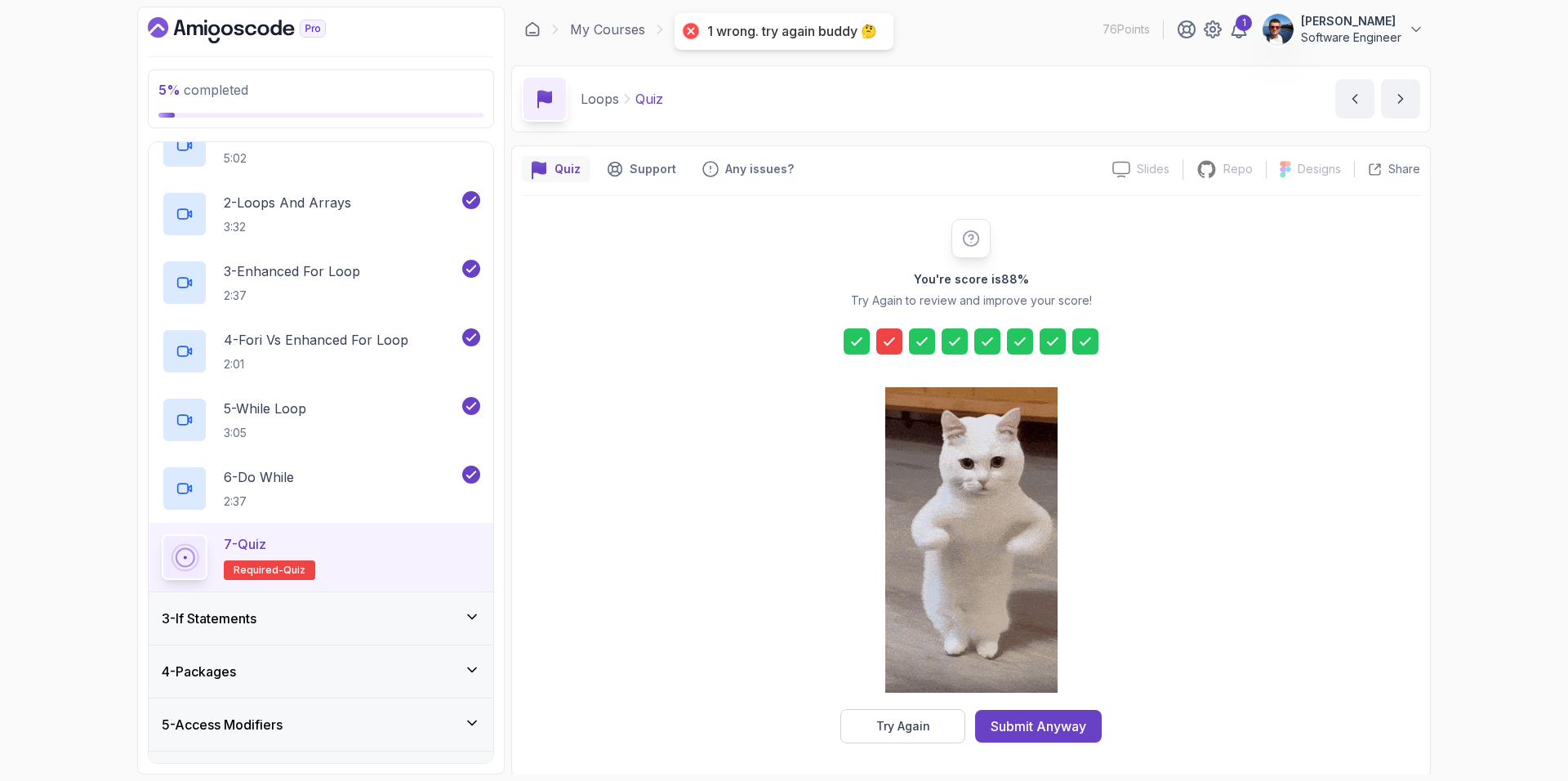
click at [891, 345] on icon at bounding box center [889, 341] width 16 height 16
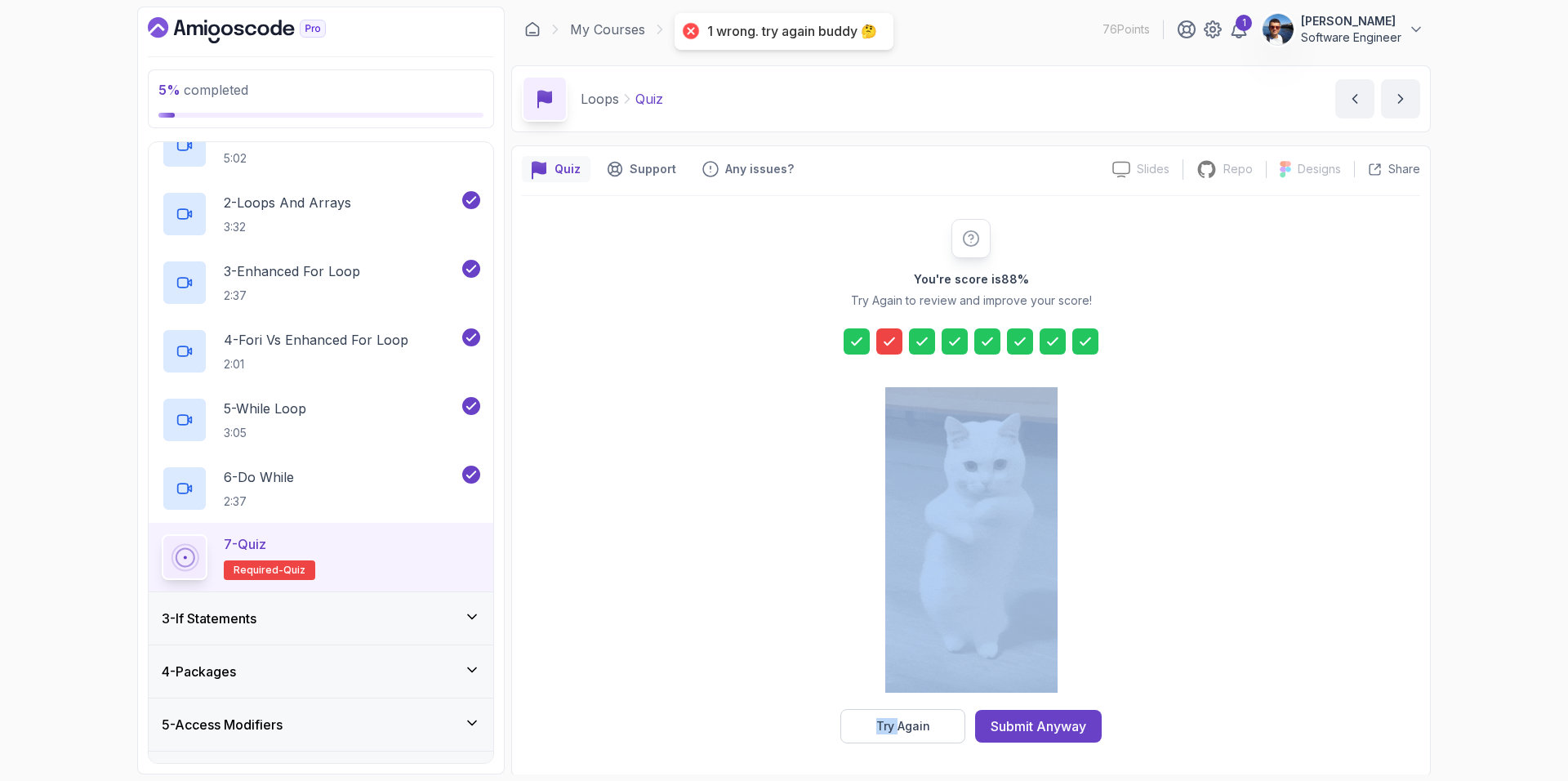
click at [891, 345] on icon at bounding box center [889, 341] width 16 height 16
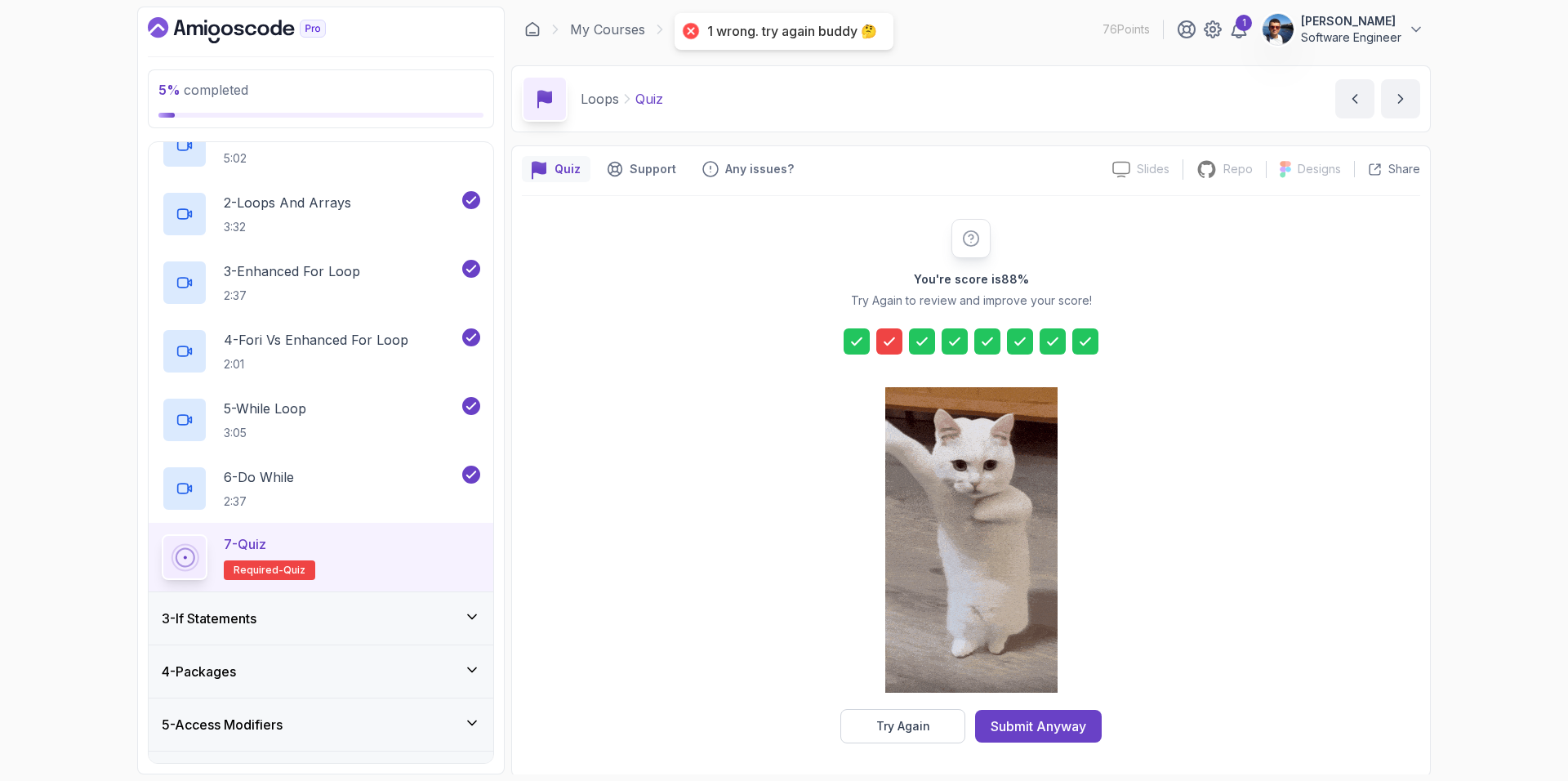
click at [1157, 534] on div "You're score is 88 % Try Again to review and improve your score! Try Again Subm…" at bounding box center [971, 481] width 898 height 524
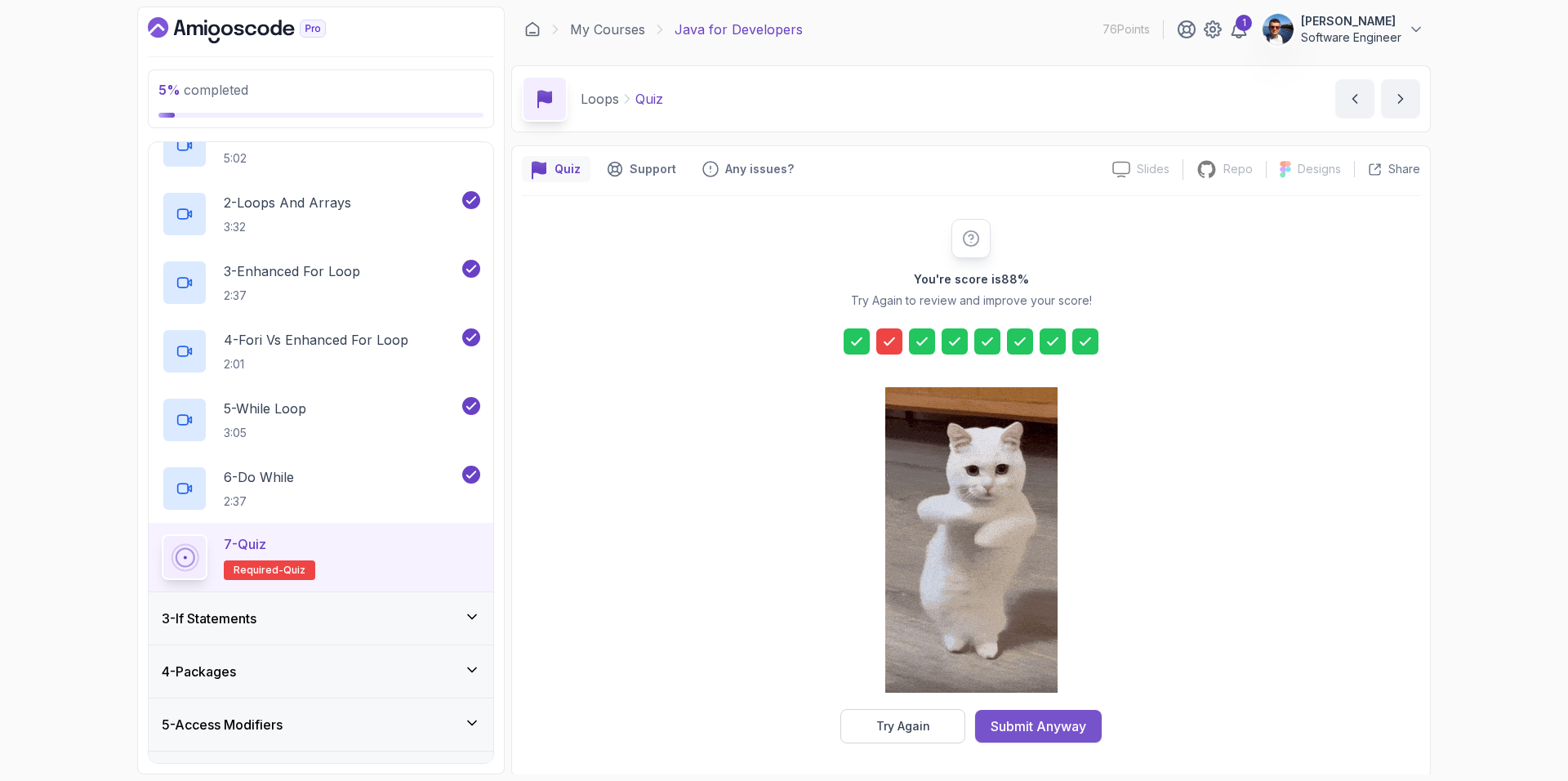
click at [1072, 725] on div "Submit Anyway" at bounding box center [1038, 726] width 96 height 20
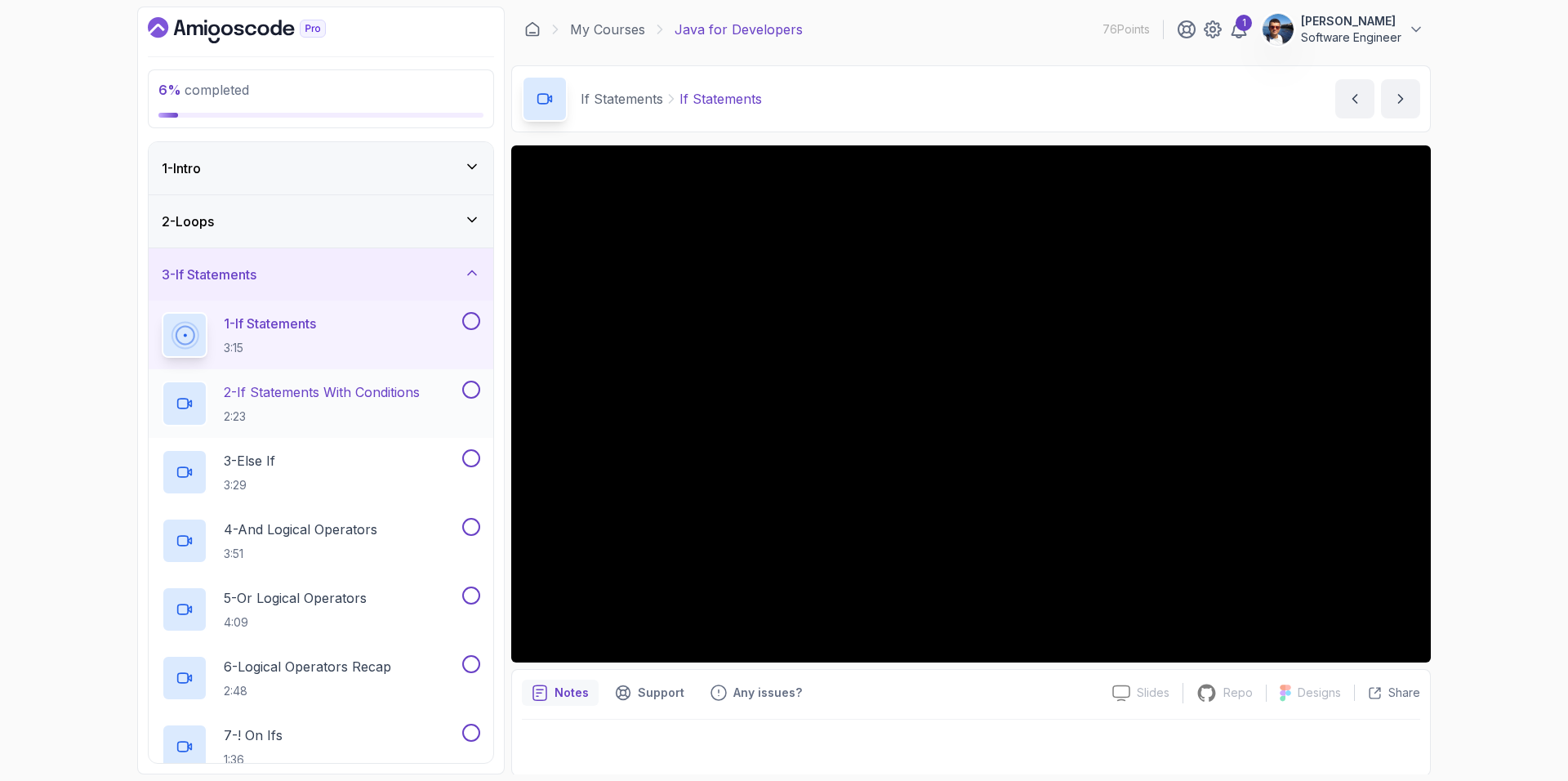
click at [380, 396] on p "2 - If Statements With Conditions" at bounding box center [321, 391] width 196 height 20
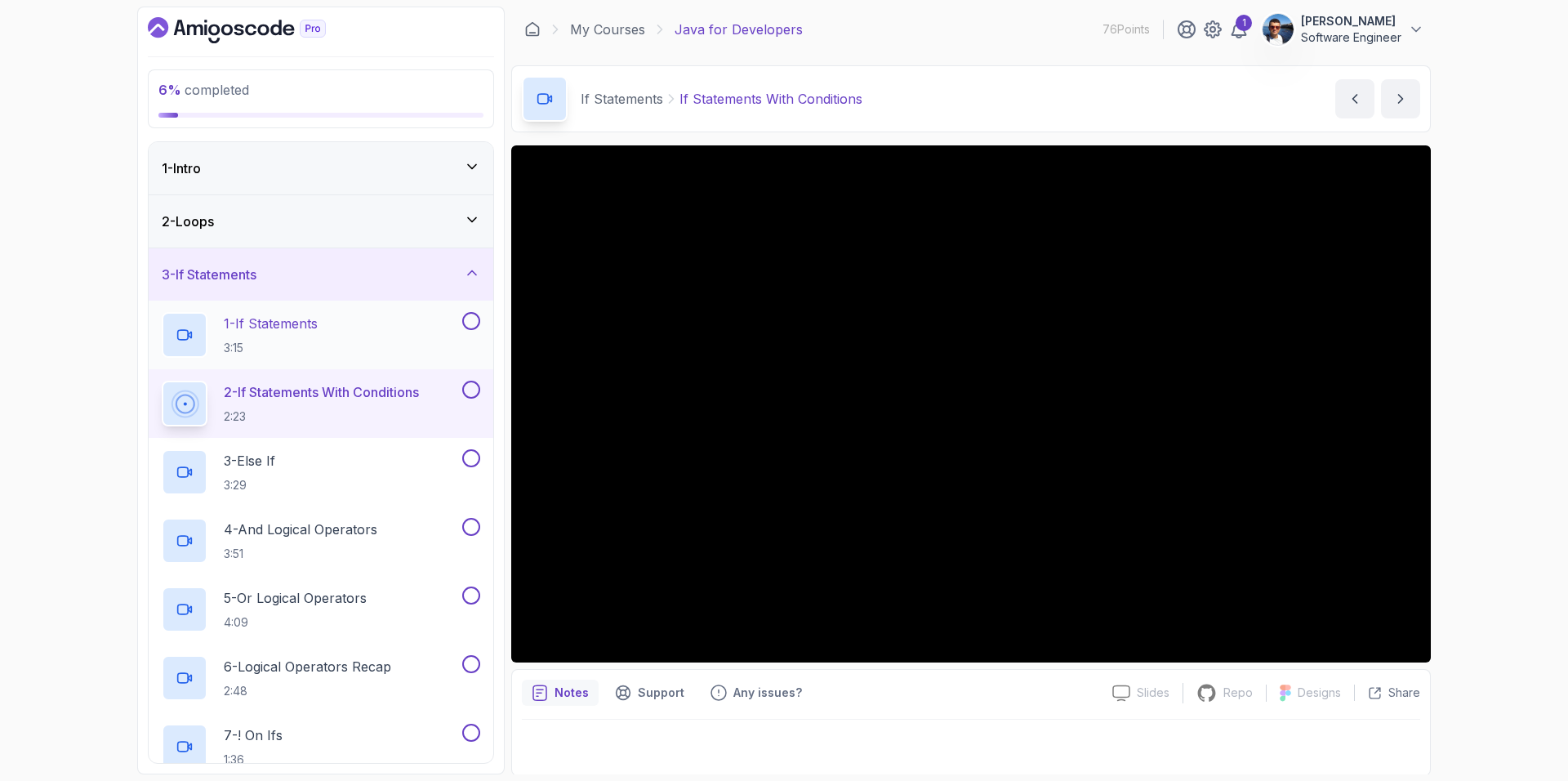
click at [471, 320] on button at bounding box center [471, 320] width 18 height 18
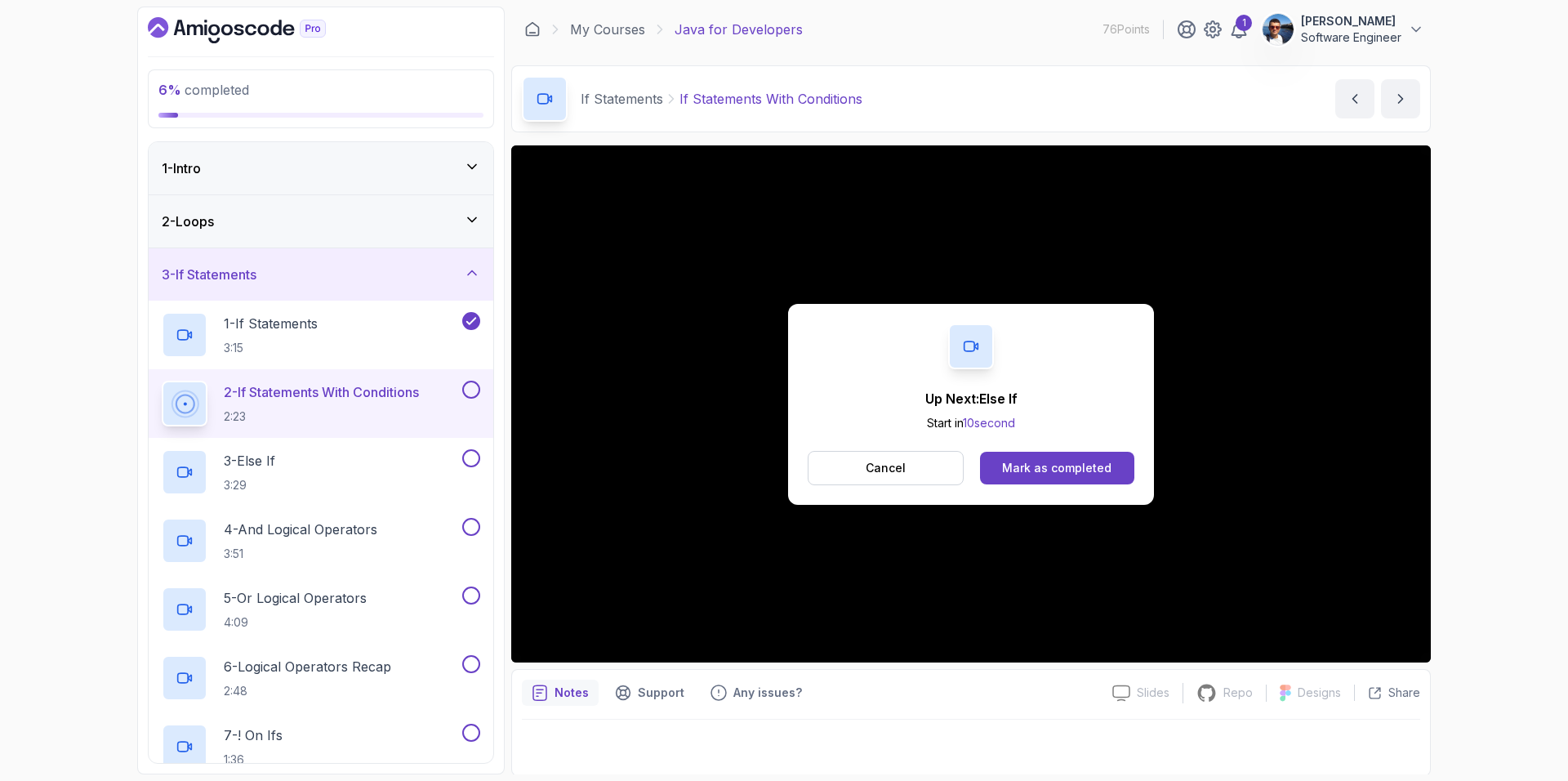
click at [473, 388] on button at bounding box center [471, 390] width 18 height 18
click at [380, 455] on div "3 - Else If 3:29" at bounding box center [311, 472] width 297 height 45
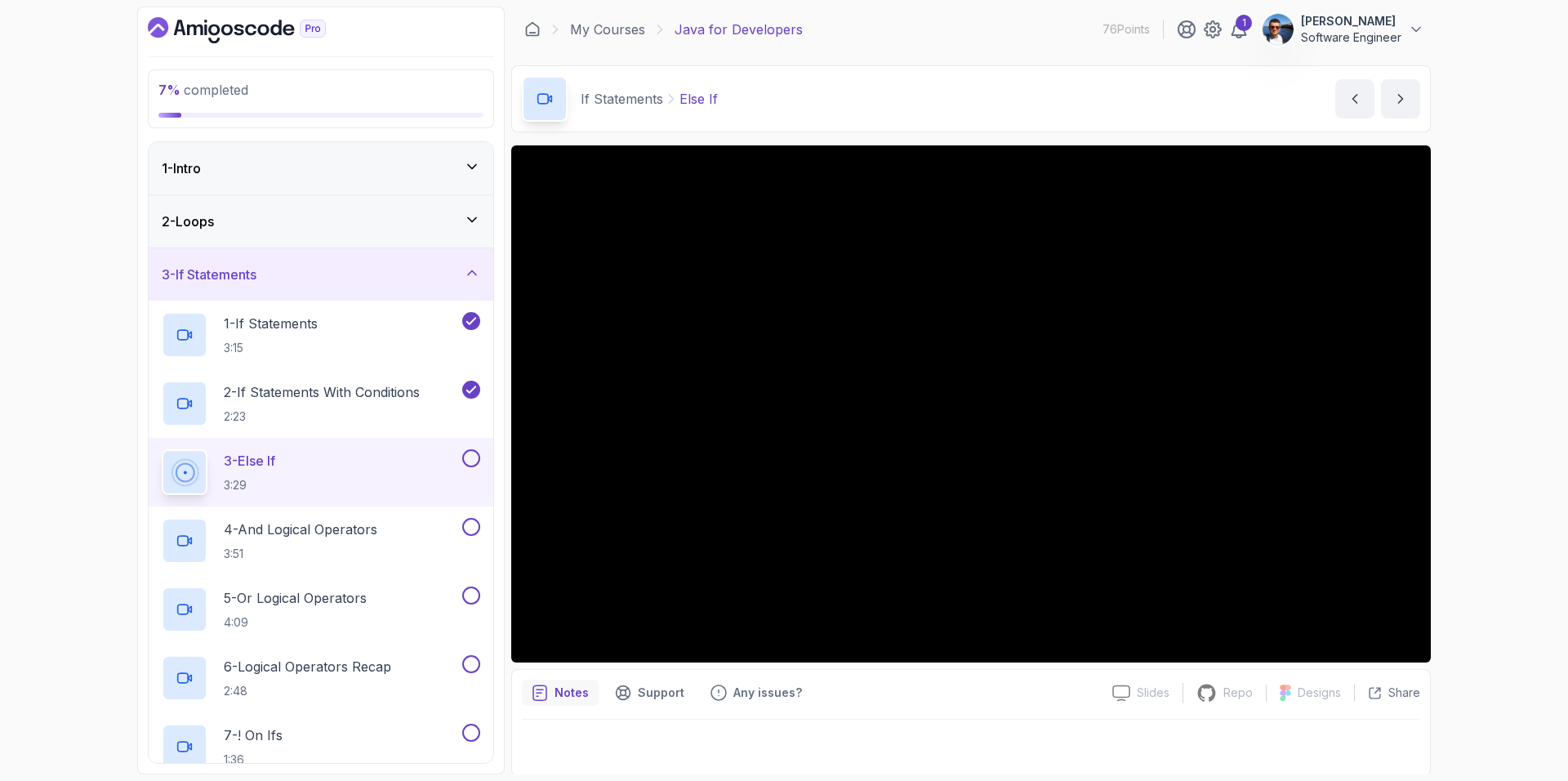
click at [472, 459] on button at bounding box center [471, 458] width 18 height 18
click at [391, 535] on div "4 - And Logical Operators 3:51" at bounding box center [311, 540] width 297 height 45
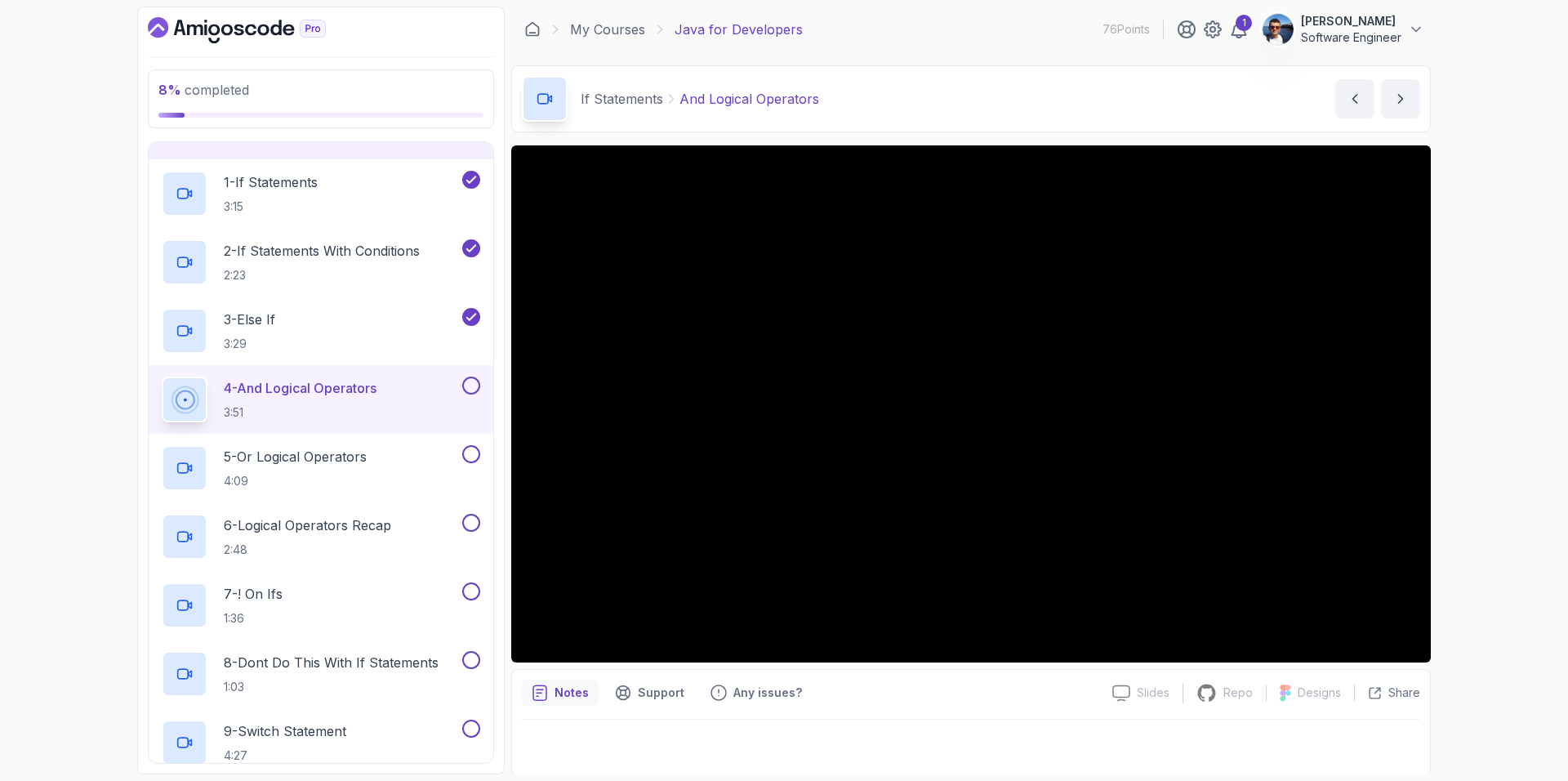
scroll to position [136, 0]
